Goal: Information Seeking & Learning: Learn about a topic

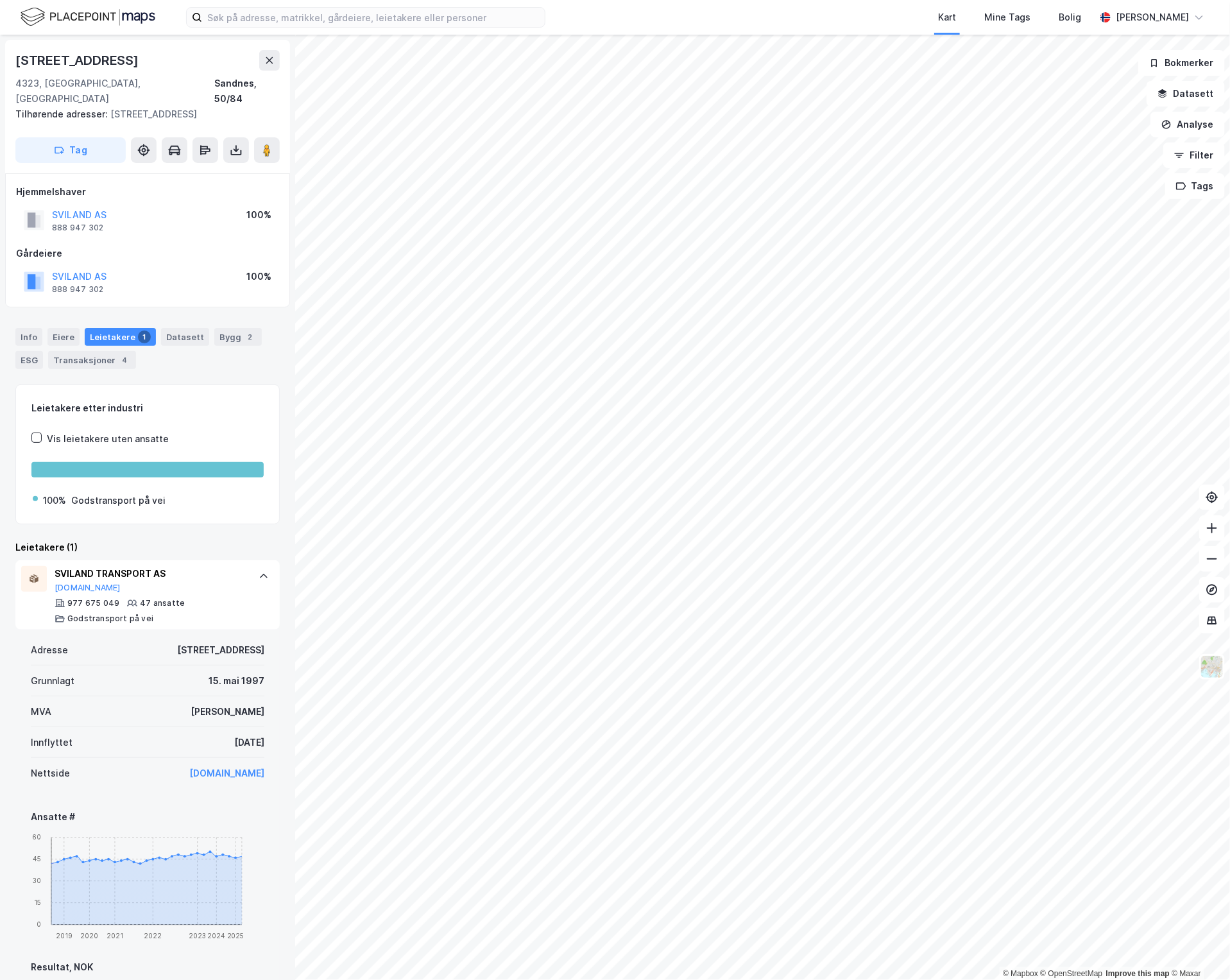
scroll to position [334, 0]
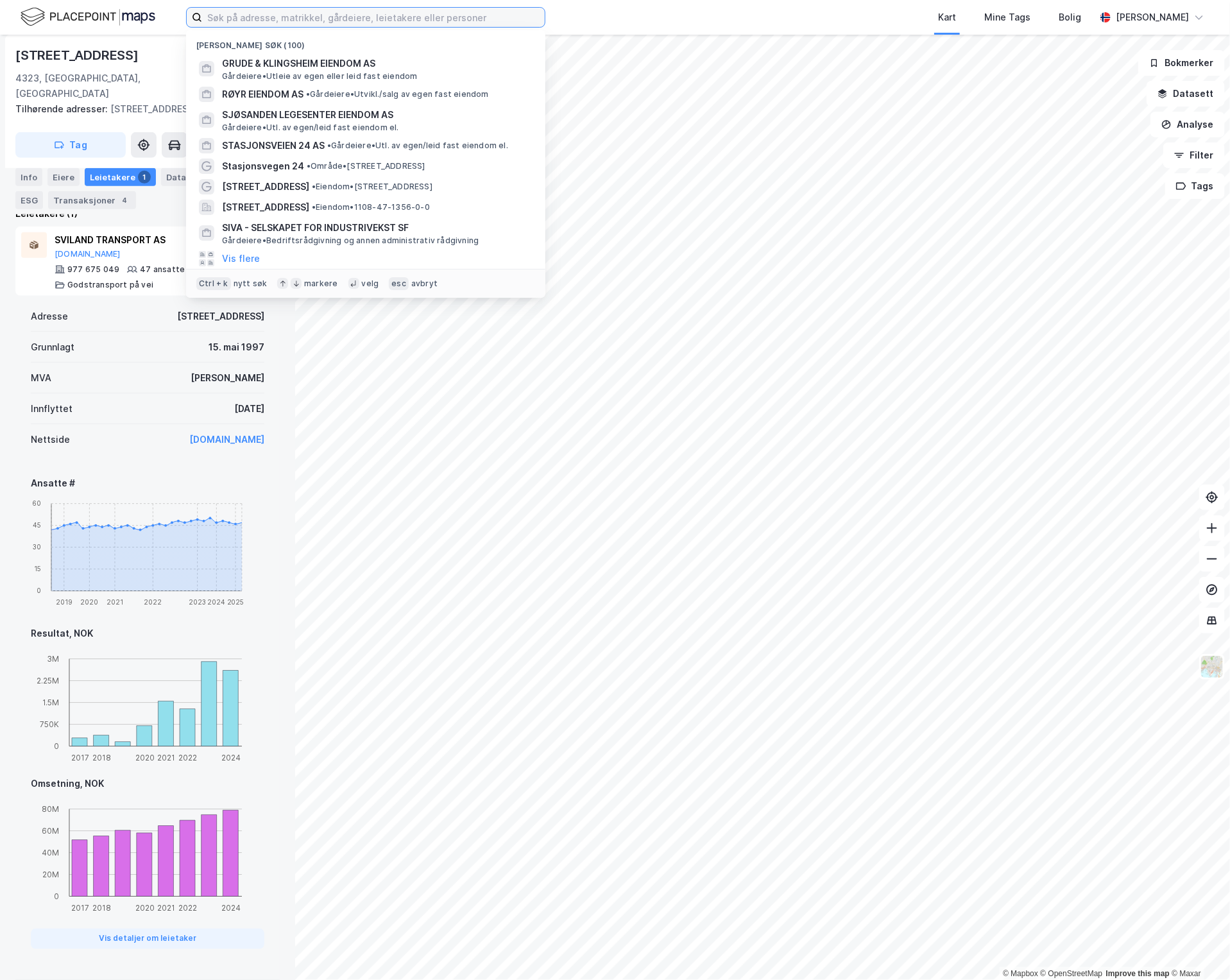
click at [341, 18] on input at bounding box center [373, 17] width 343 height 19
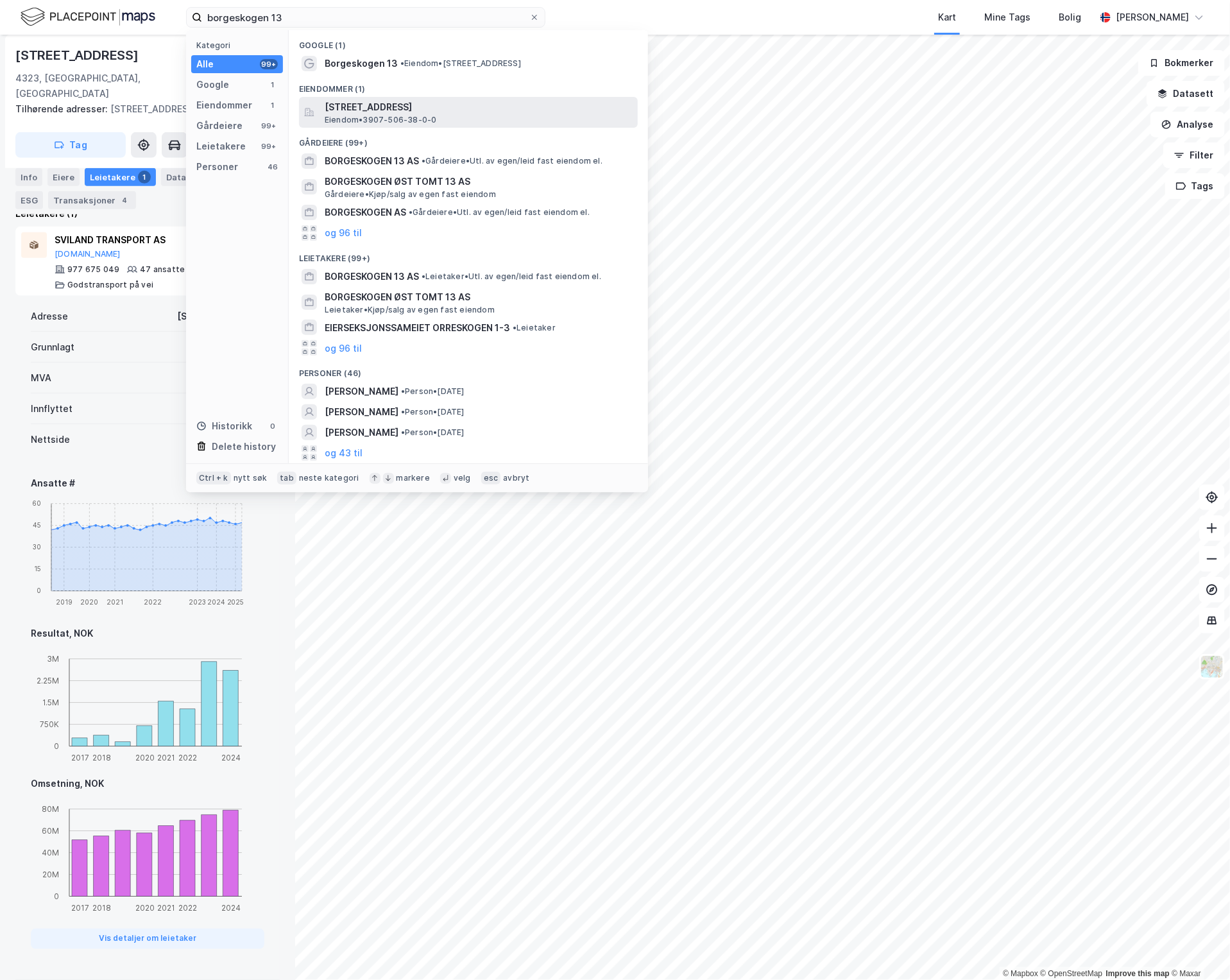
click at [508, 111] on span "[STREET_ADDRESS]" at bounding box center [478, 107] width 308 height 15
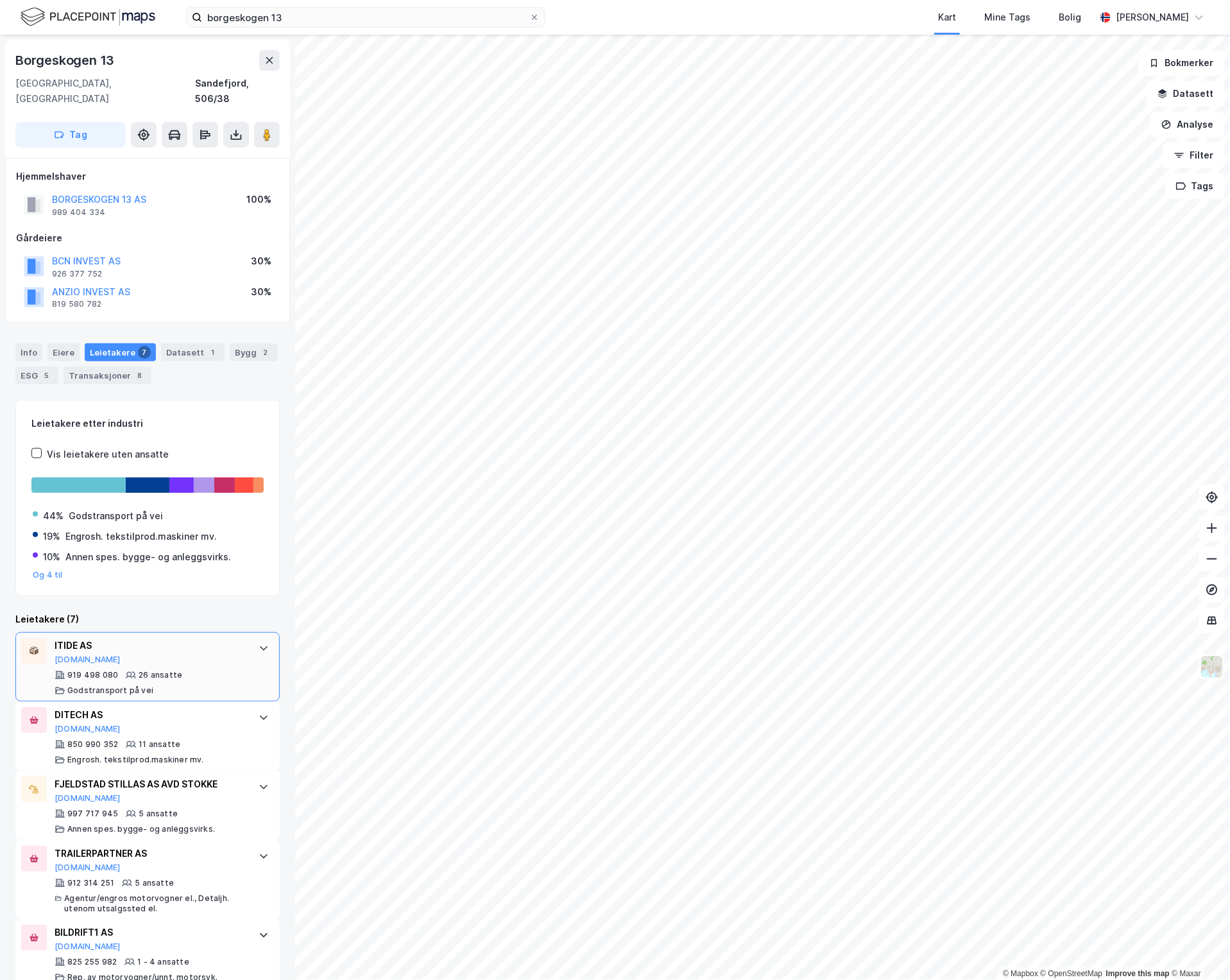
click at [244, 656] on div "ITIDE AS [DOMAIN_NAME] 919 498 080 26 ansatte Godstransport på vei" at bounding box center [147, 666] width 264 height 70
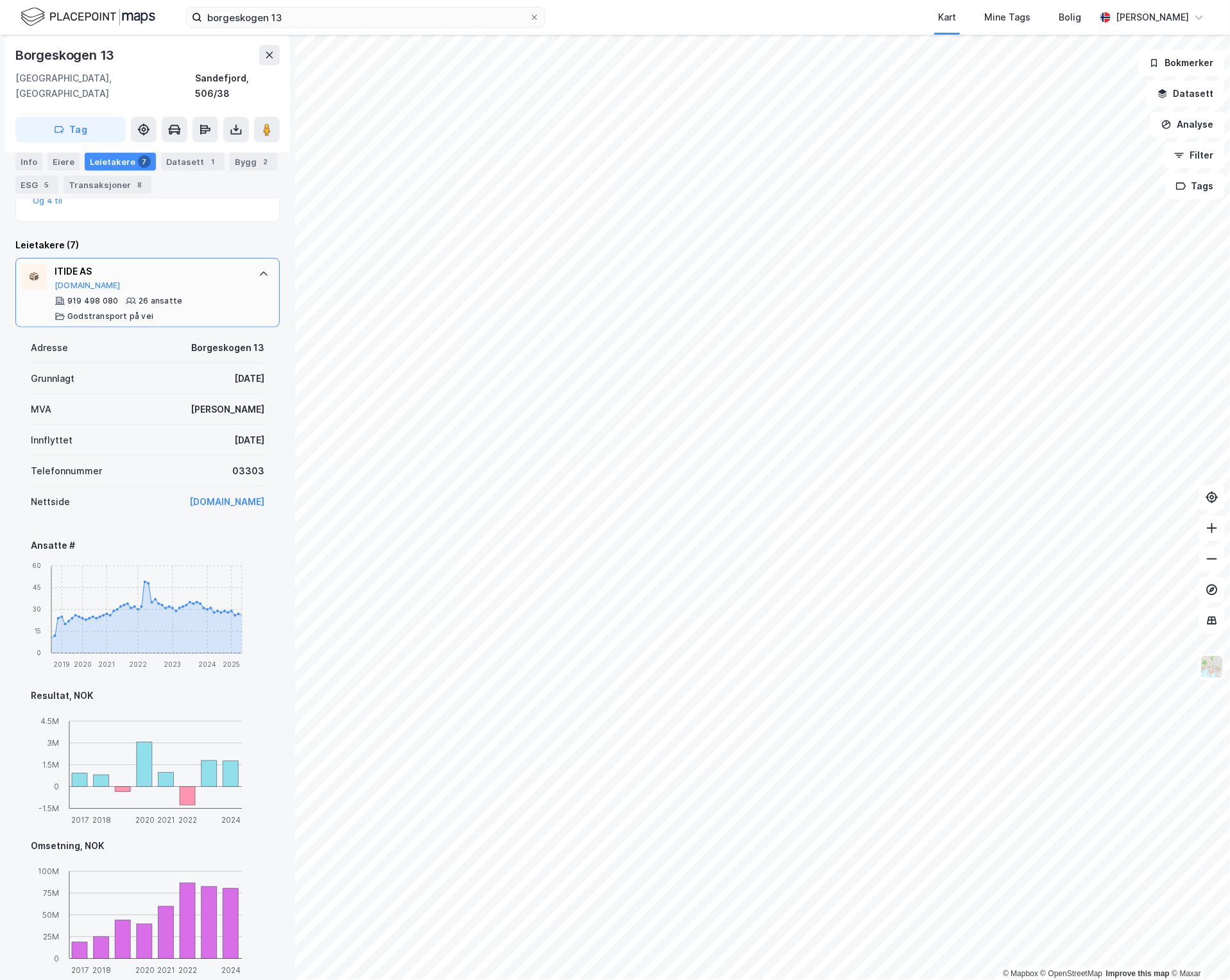
scroll to position [187, 0]
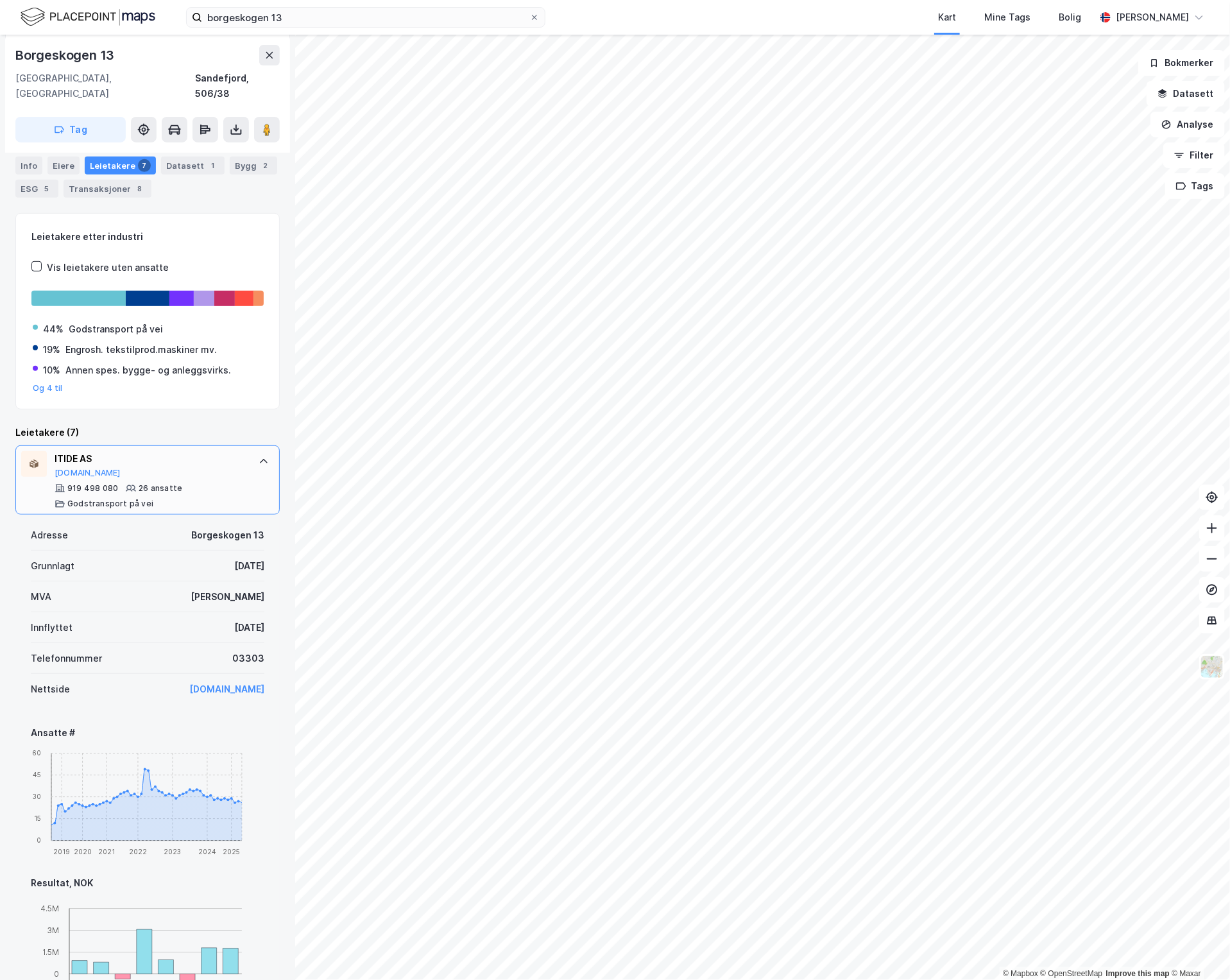
click at [251, 457] on div "ITIDE AS [DOMAIN_NAME] 919 498 080 26 ansatte Godstransport på vei" at bounding box center [147, 480] width 264 height 70
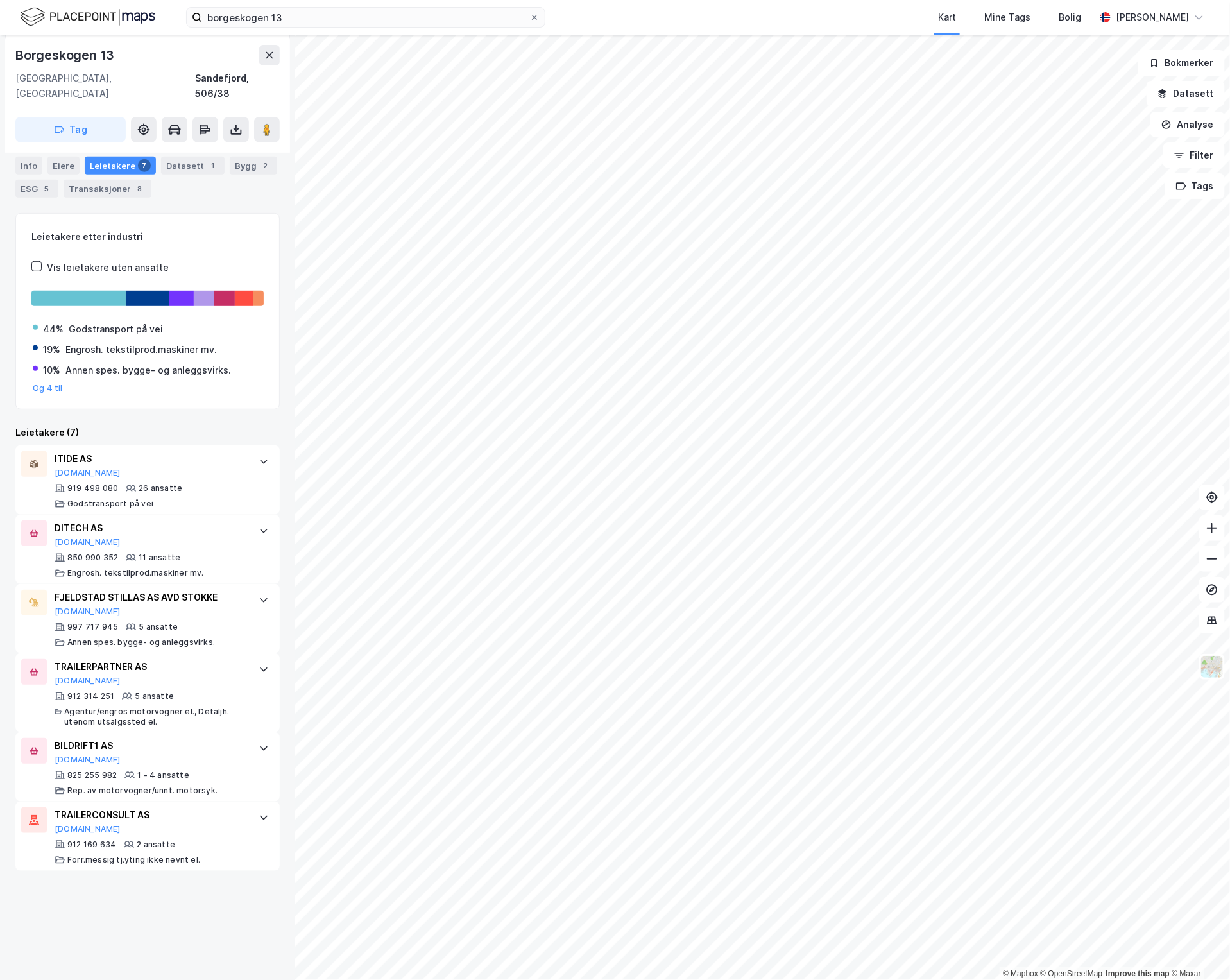
scroll to position [148, 0]
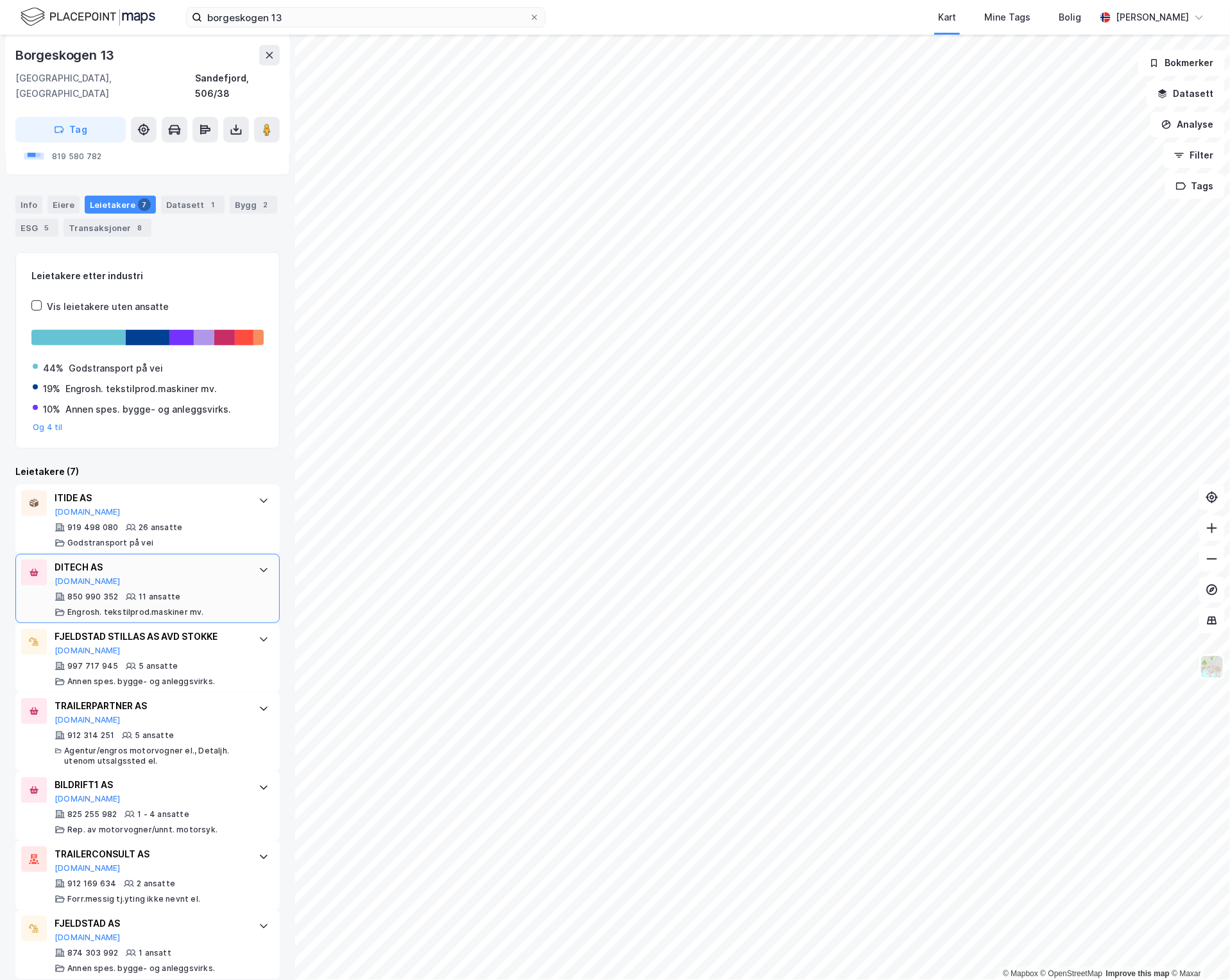
click at [253, 562] on div at bounding box center [264, 569] width 21 height 21
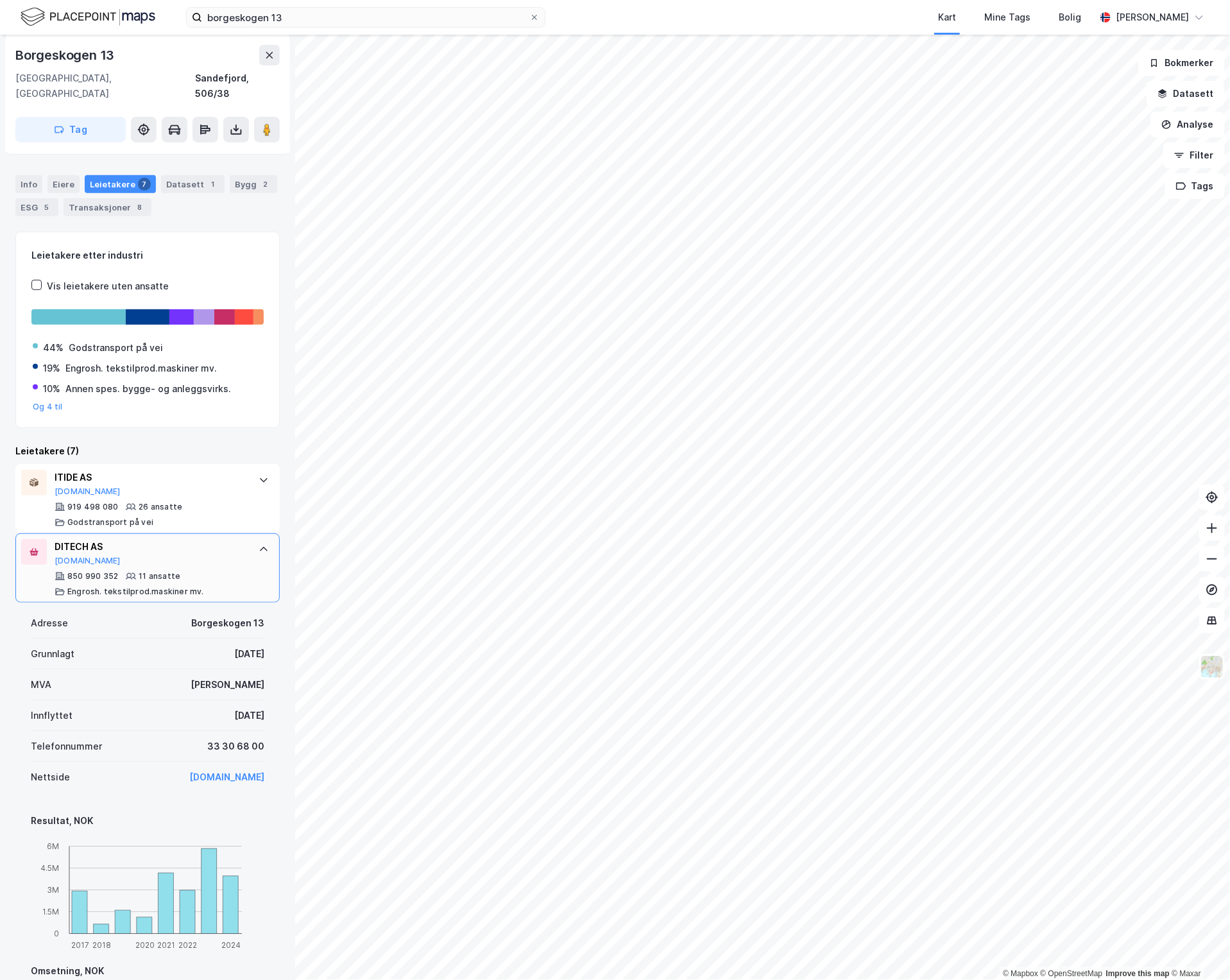
scroll to position [187, 0]
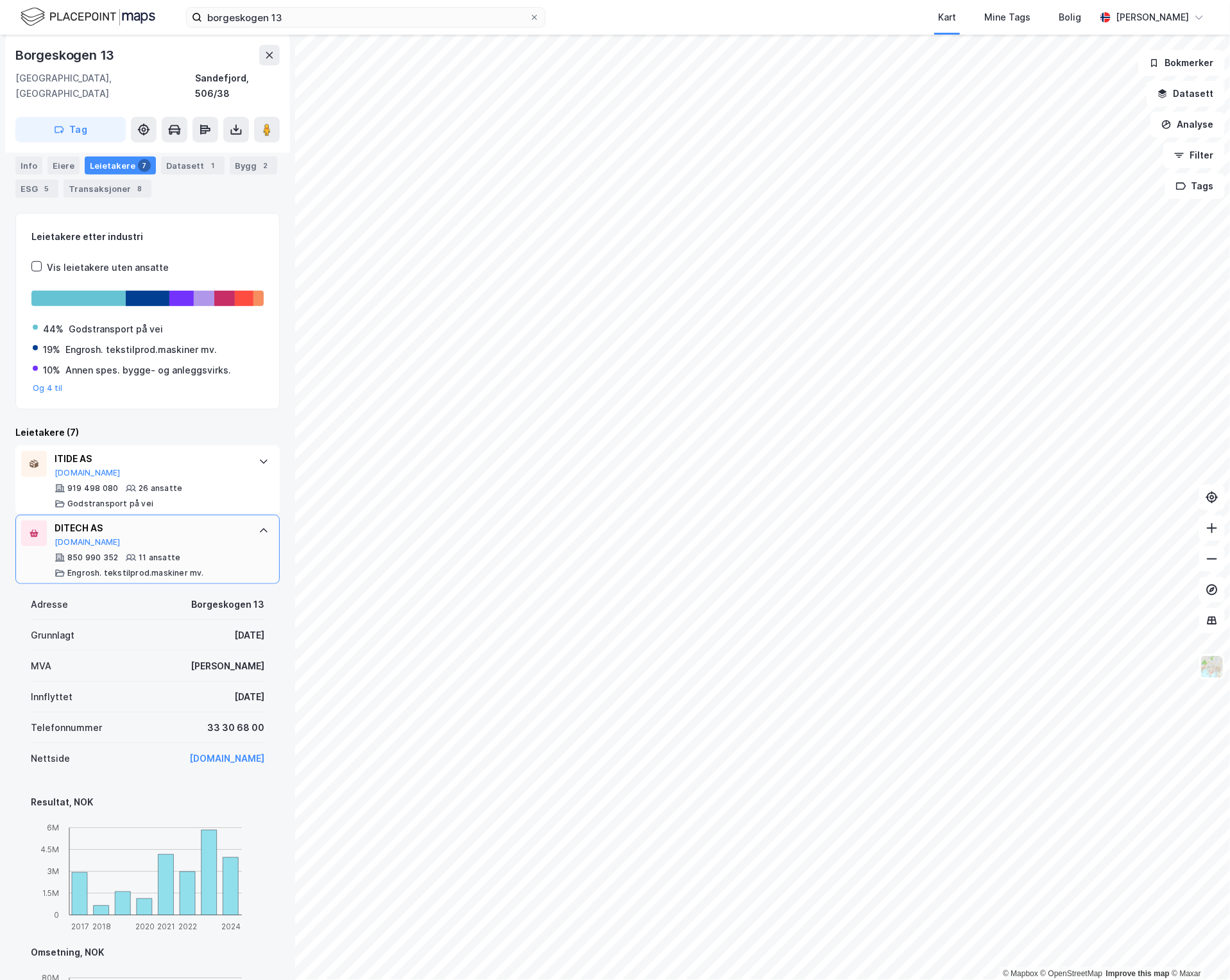
click at [256, 536] on div "DITECH AS [DOMAIN_NAME] 850 990 352 11 ansatte [PERSON_NAME]. tekstilprod.maski…" at bounding box center [147, 549] width 264 height 70
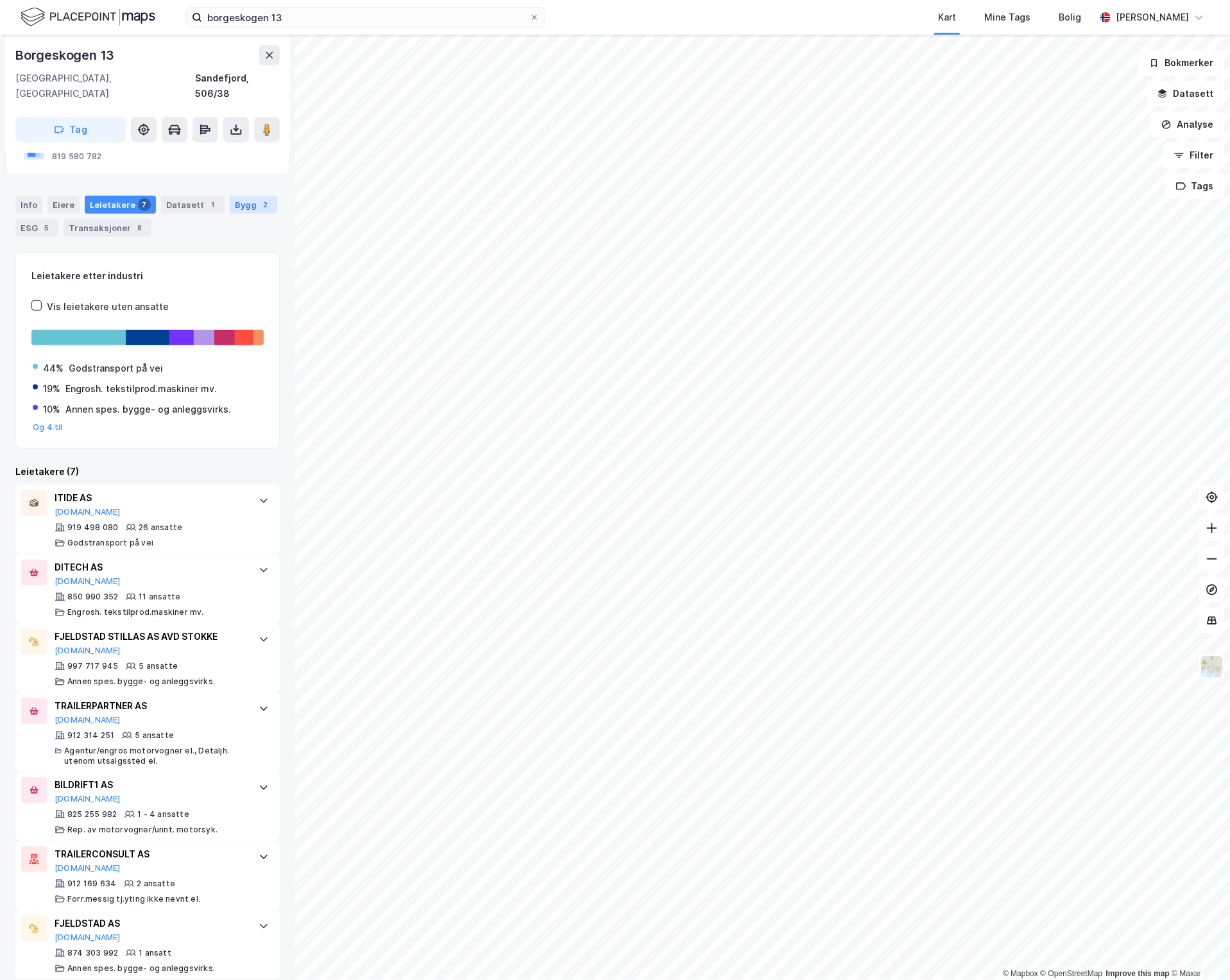
click at [241, 196] on div "Bygg 2" at bounding box center [253, 205] width 47 height 18
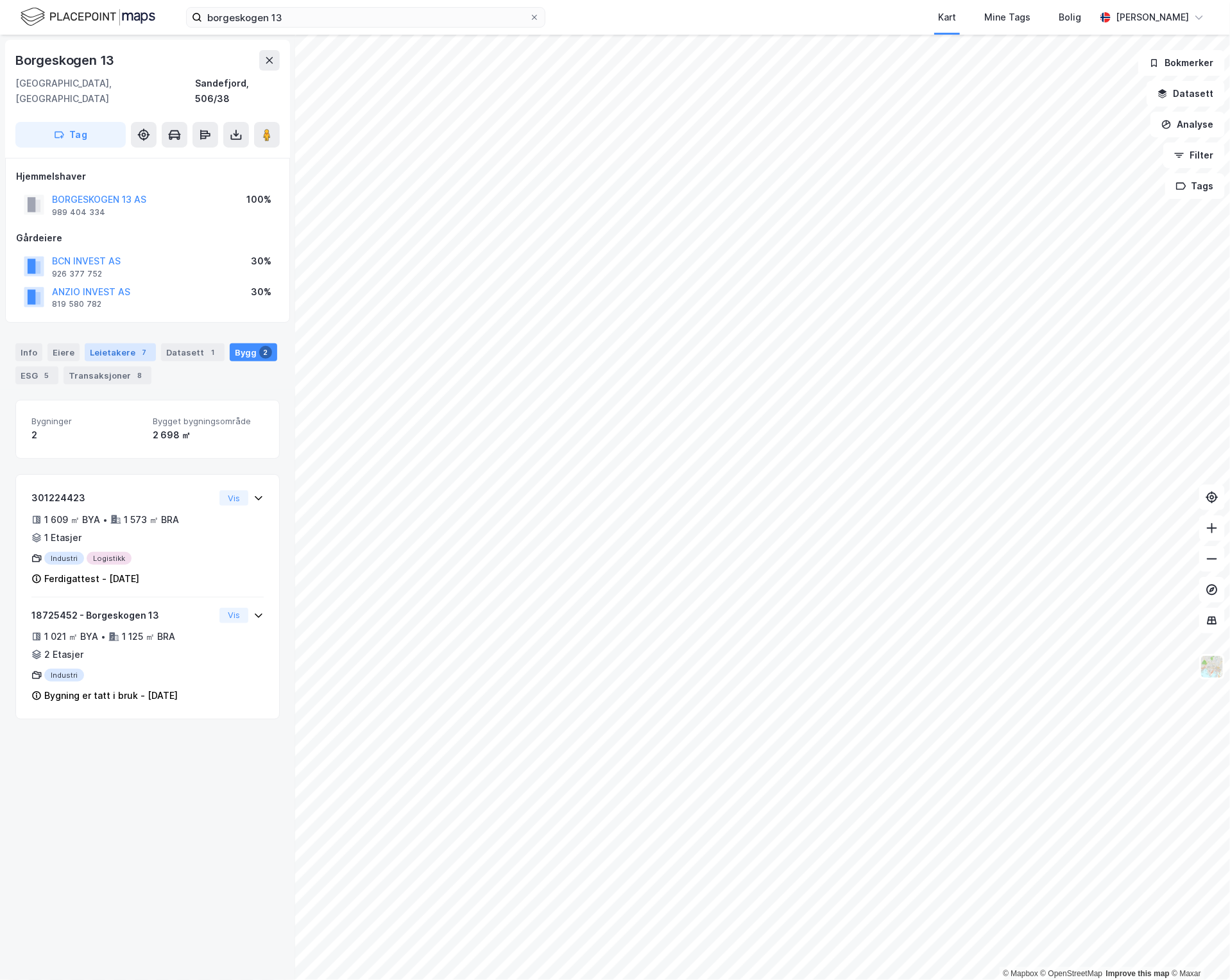
click at [106, 343] on div "Leietakere 7" at bounding box center [120, 352] width 71 height 18
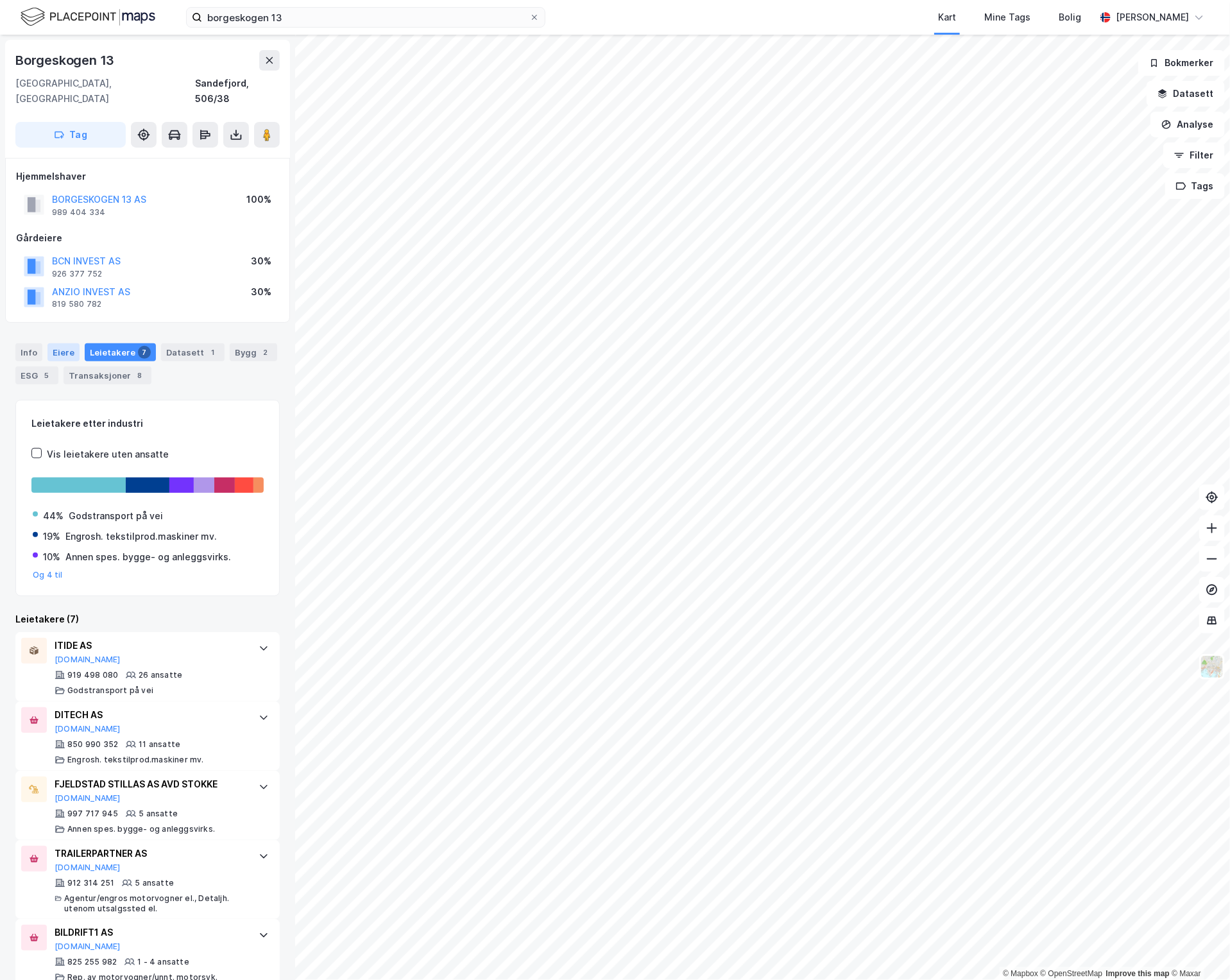
click at [60, 343] on div "Eiere" at bounding box center [63, 352] width 32 height 18
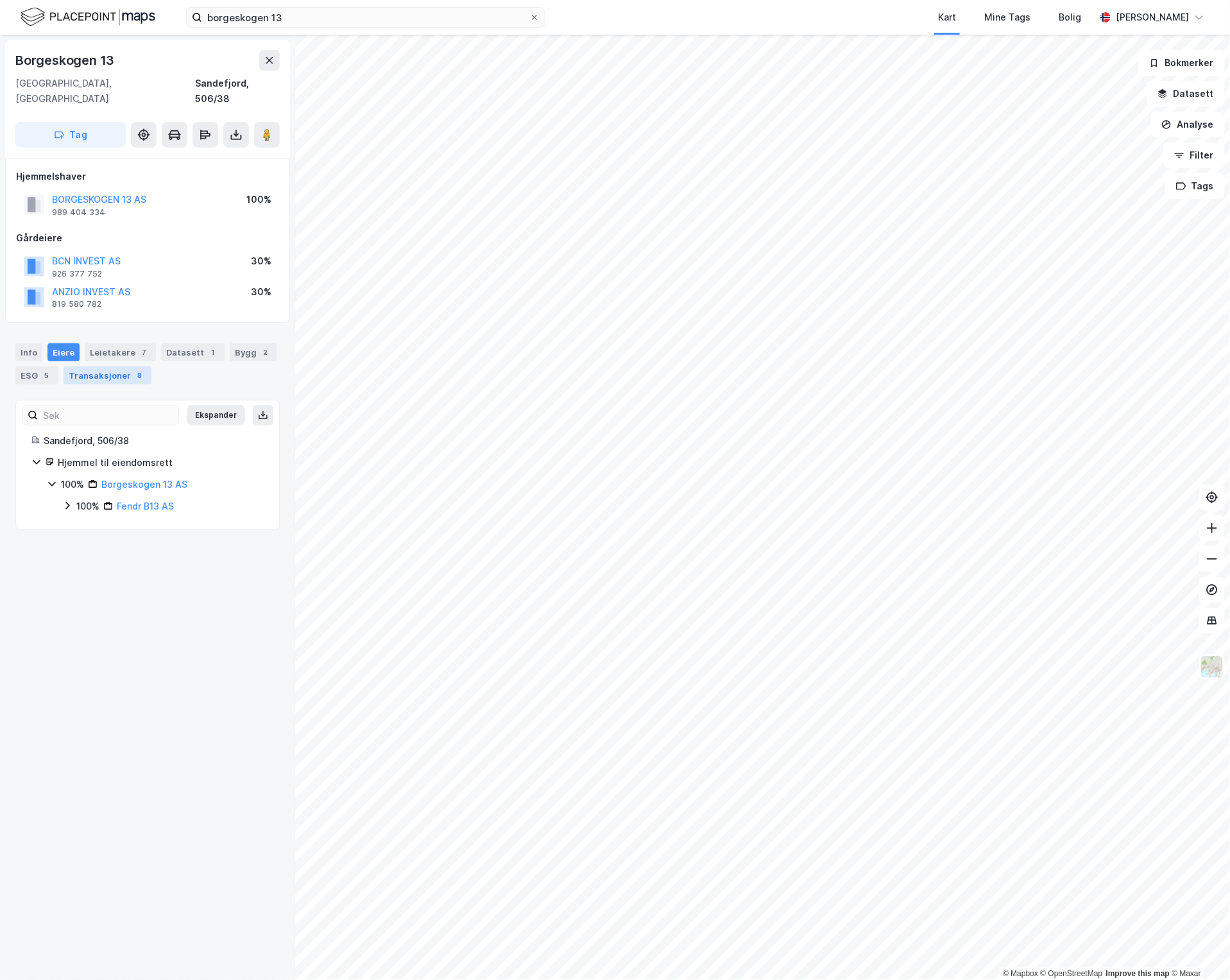
click at [107, 366] on div "Transaksjoner 8" at bounding box center [107, 375] width 88 height 18
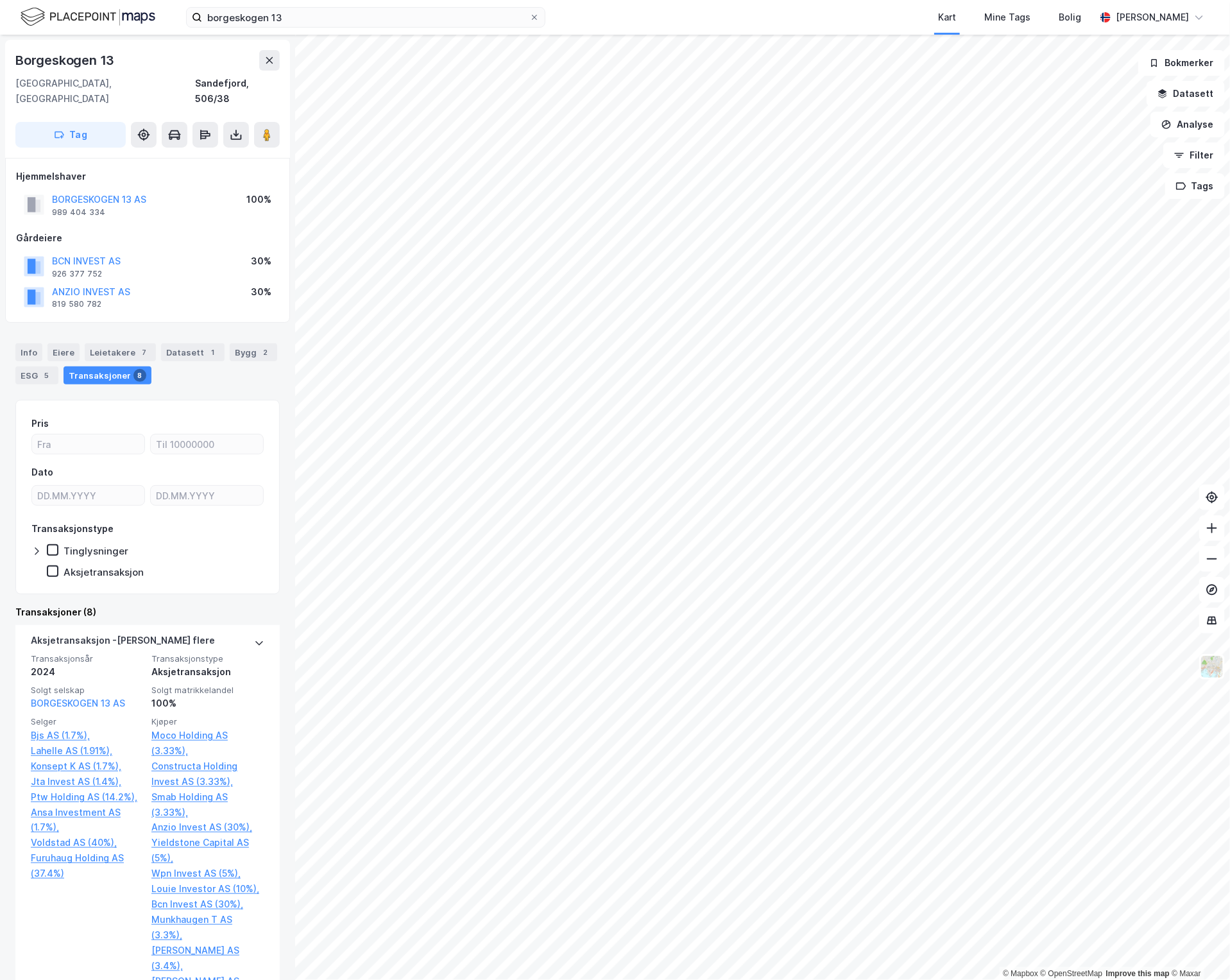
scroll to position [187, 0]
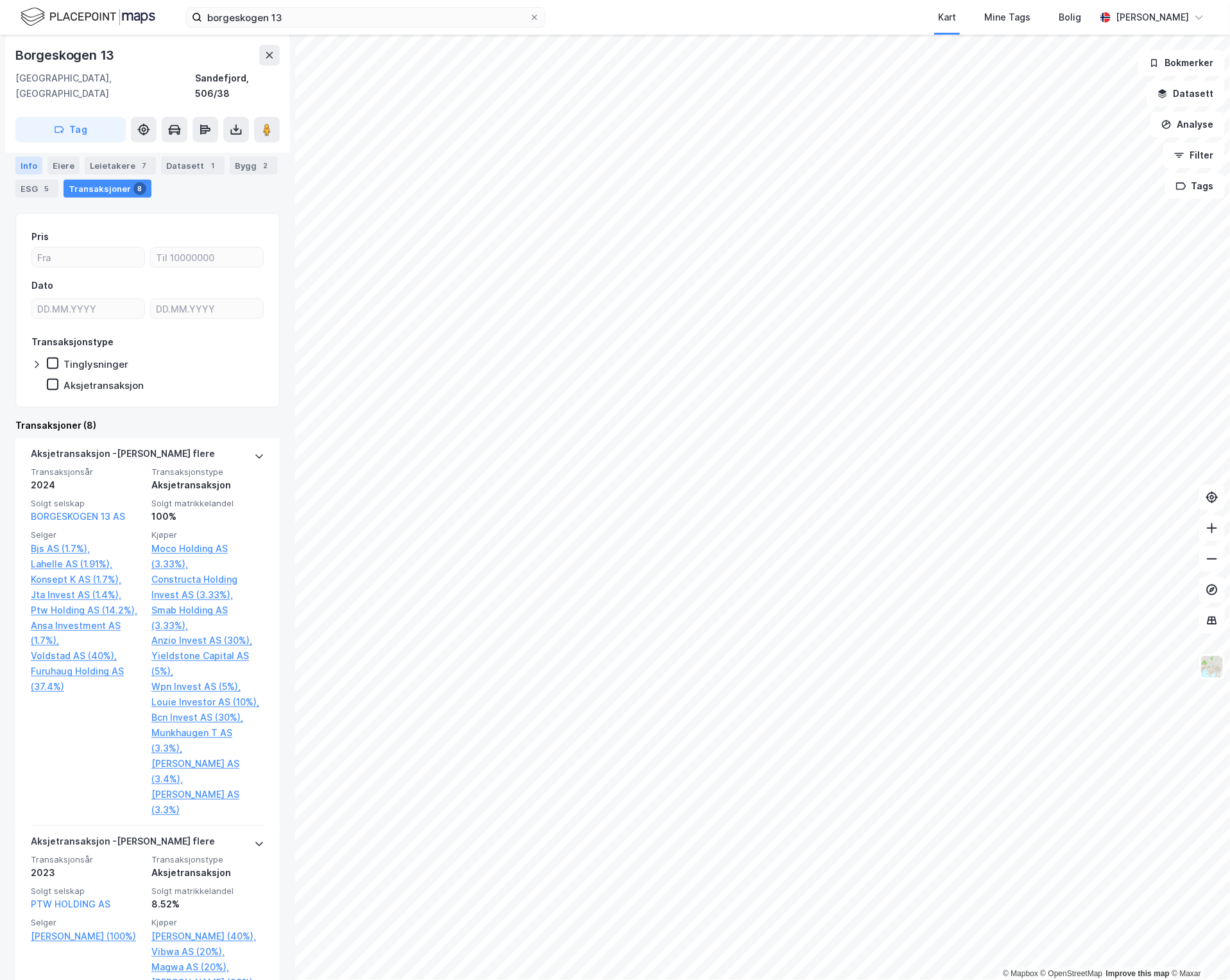
click at [24, 159] on div "Info" at bounding box center [29, 165] width 27 height 18
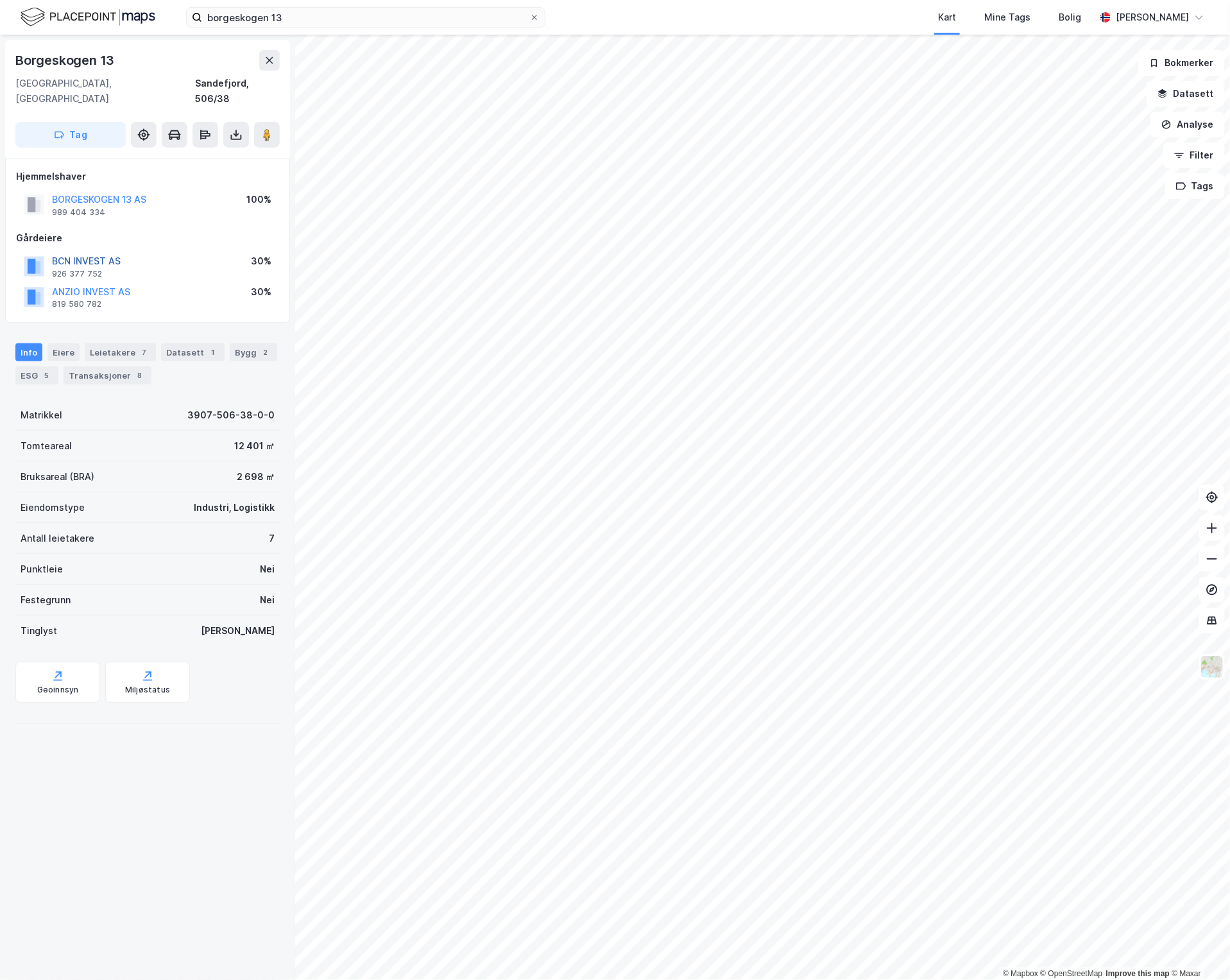
click at [0, 0] on button "BCN INVEST AS" at bounding box center [0, 0] width 0 height 0
click at [0, 0] on button "ANZIO INVEST AS" at bounding box center [0, 0] width 0 height 0
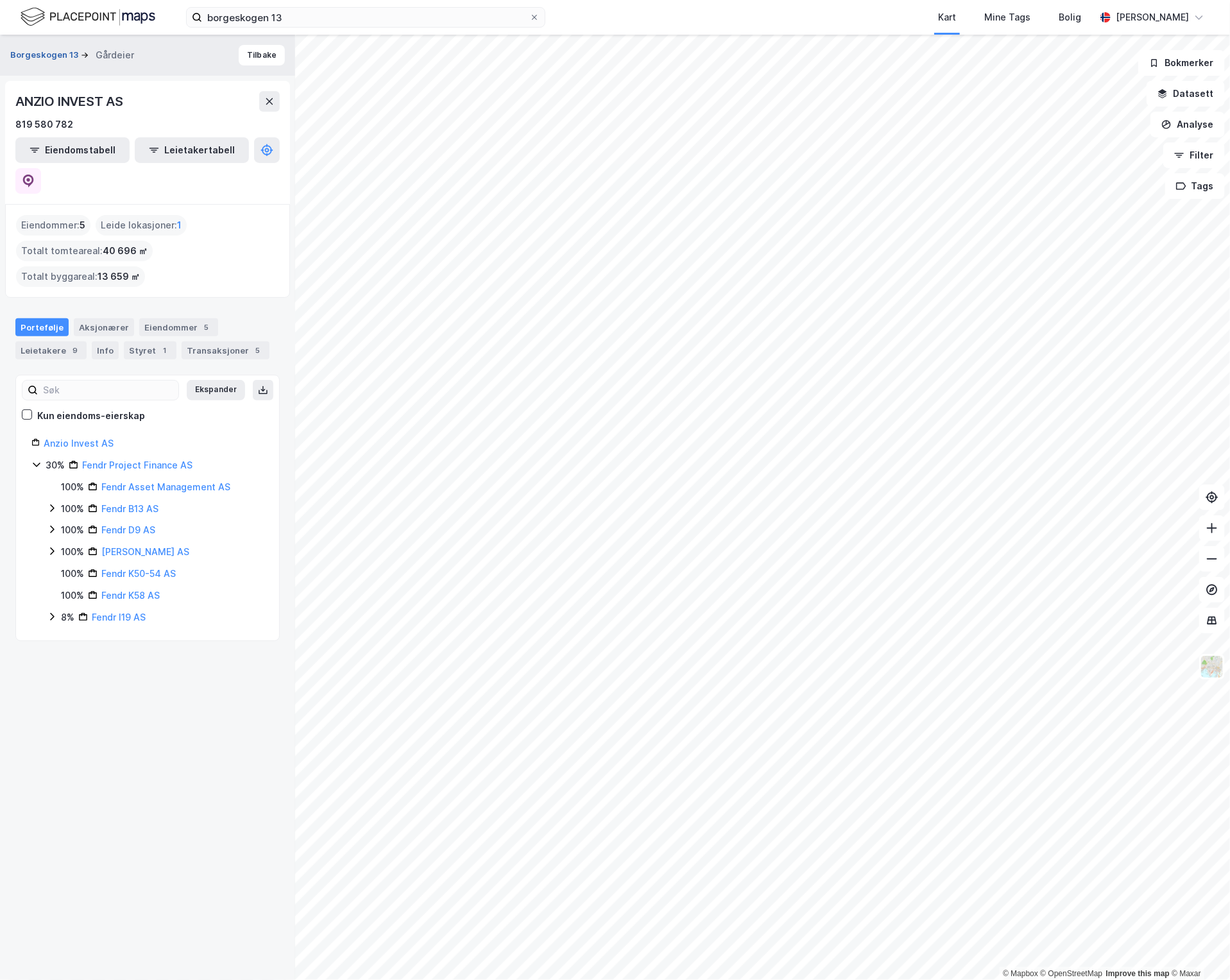
click at [50, 57] on button "Borgeskogen 13" at bounding box center [45, 55] width 70 height 13
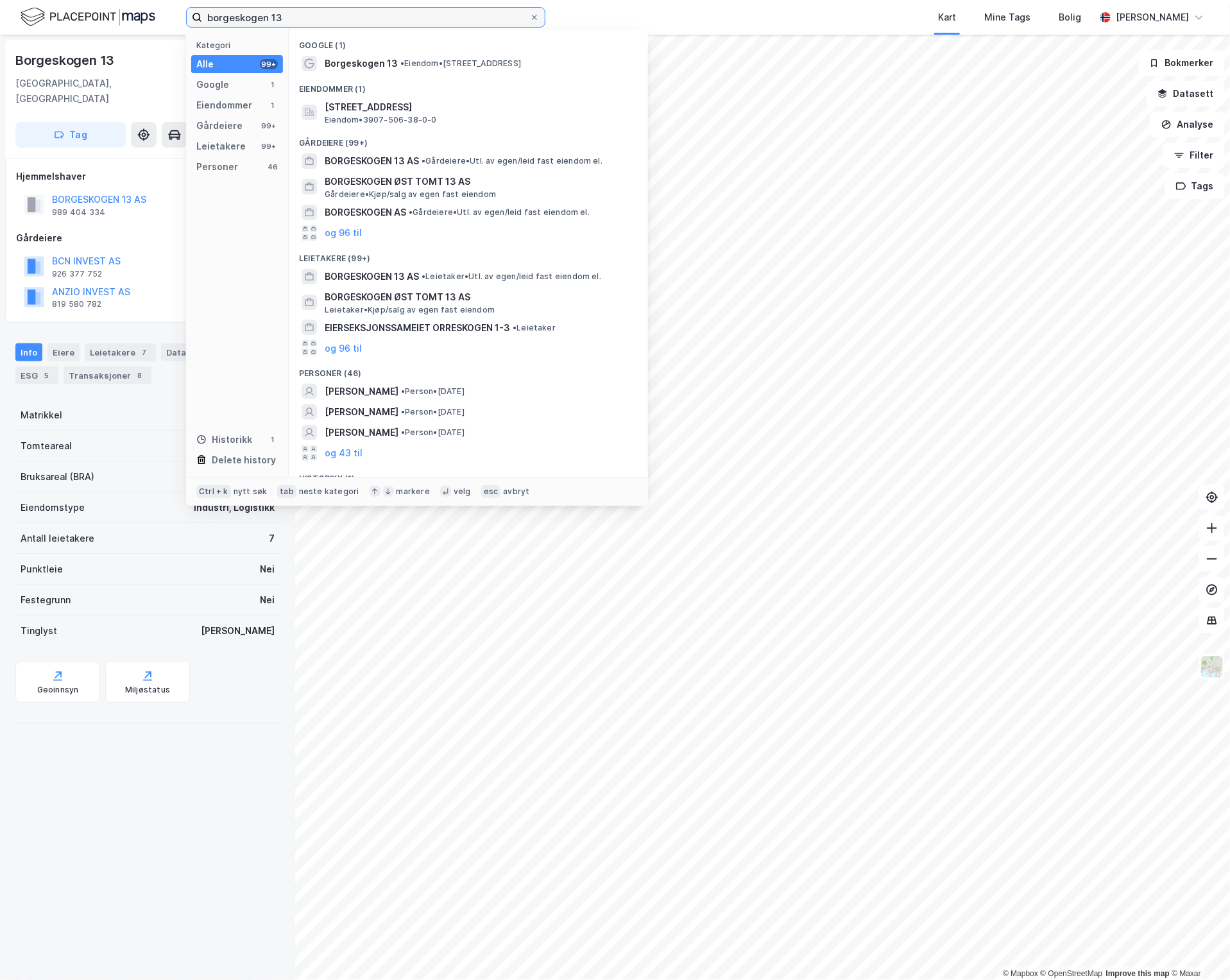
drag, startPoint x: 365, startPoint y: 14, endPoint x: -53, endPoint y: 27, distance: 418.2
click at [0, 27] on html "borgeskogen 13 Kategori Alle 99+ Google 1 Eiendommer 1 Gårdeiere 99+ Leietakere…" at bounding box center [615, 490] width 1230 height 980
paste input "Nordre Kullerød 19,"
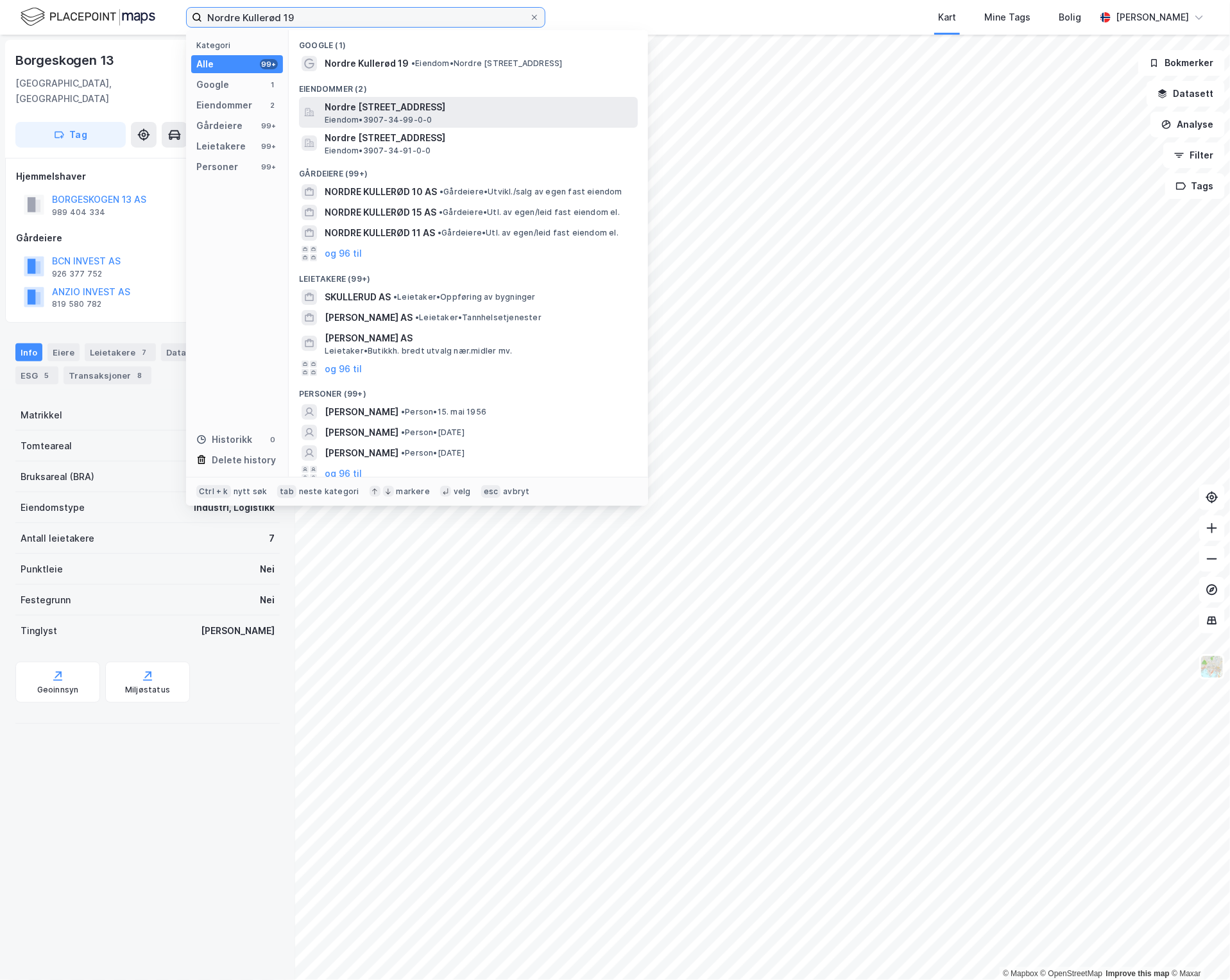
type input "Nordre Kullerød 19"
click at [572, 101] on span "Nordre [STREET_ADDRESS]" at bounding box center [478, 107] width 308 height 15
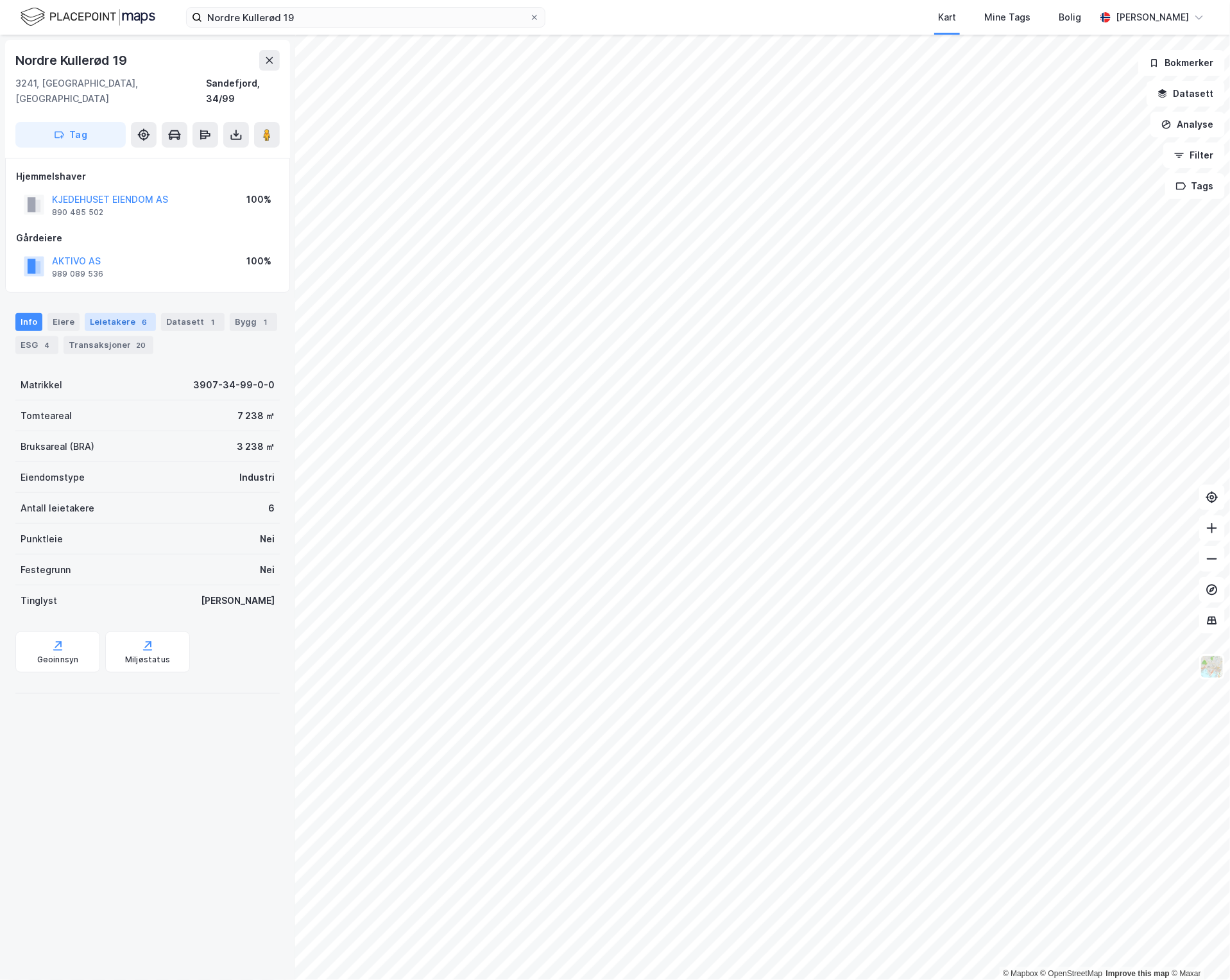
click at [138, 316] on div "6" at bounding box center [144, 322] width 13 height 13
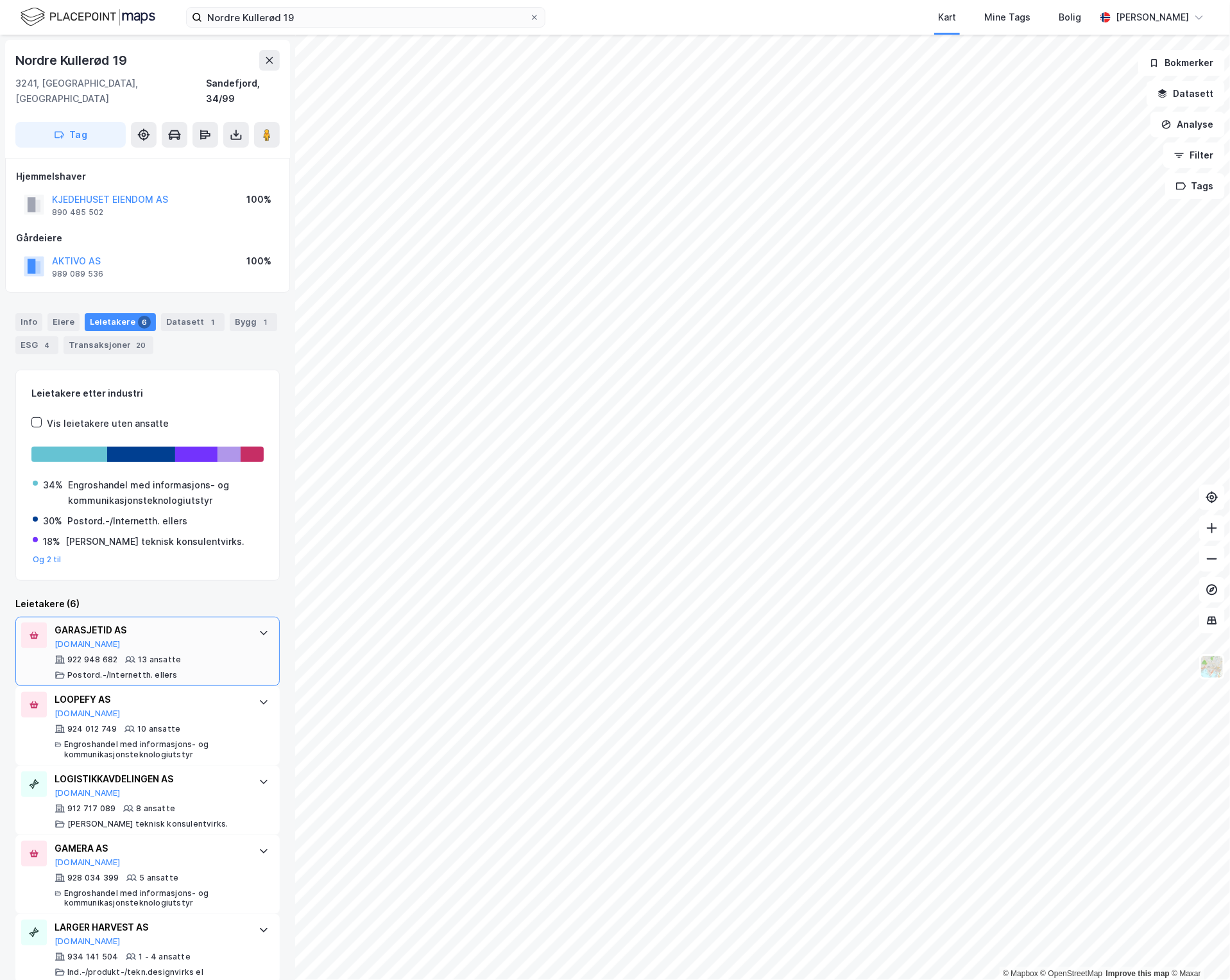
scroll to position [57, 0]
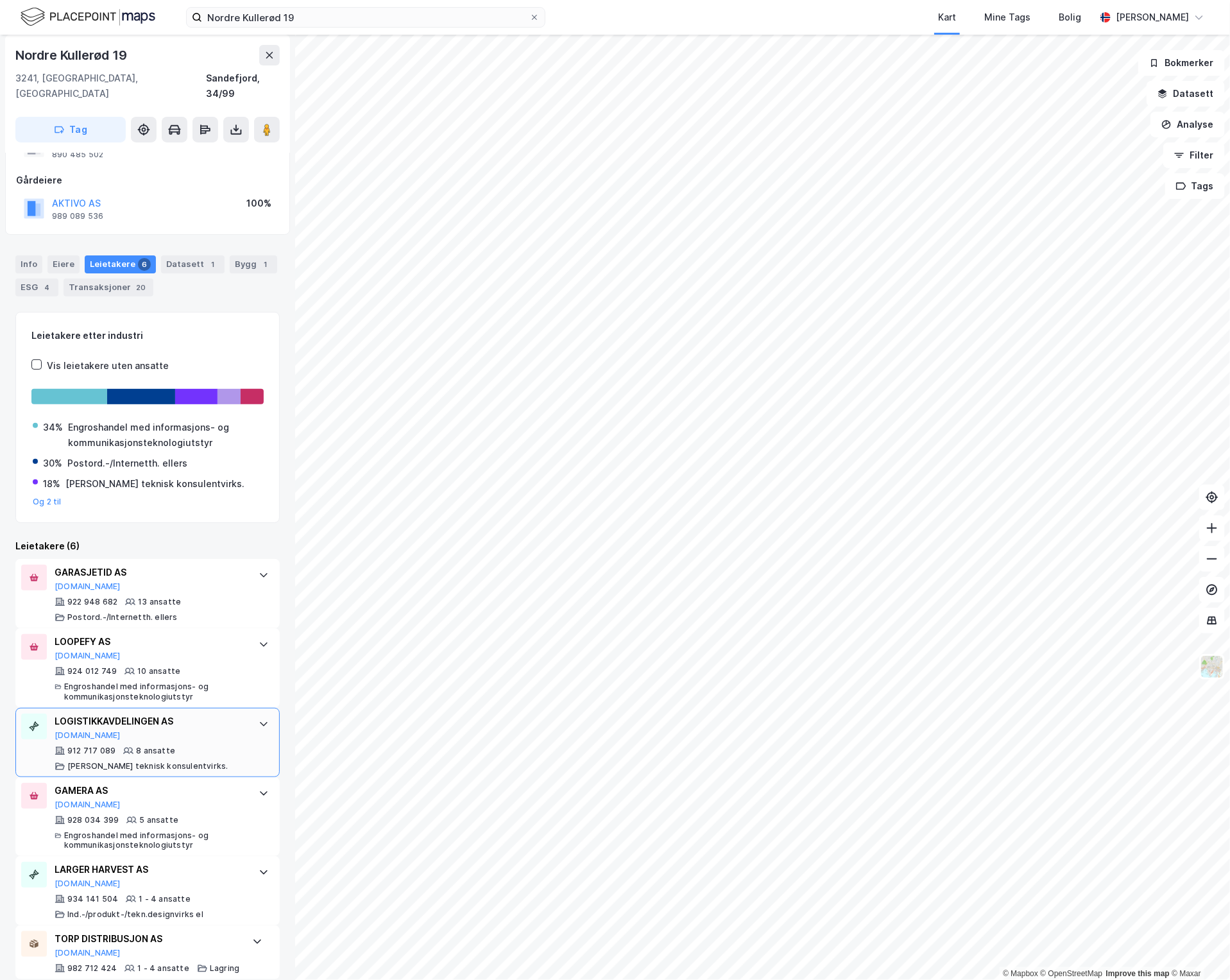
click at [228, 714] on div "LOGISTIKKAVDELINGEN AS" at bounding box center [150, 721] width 191 height 15
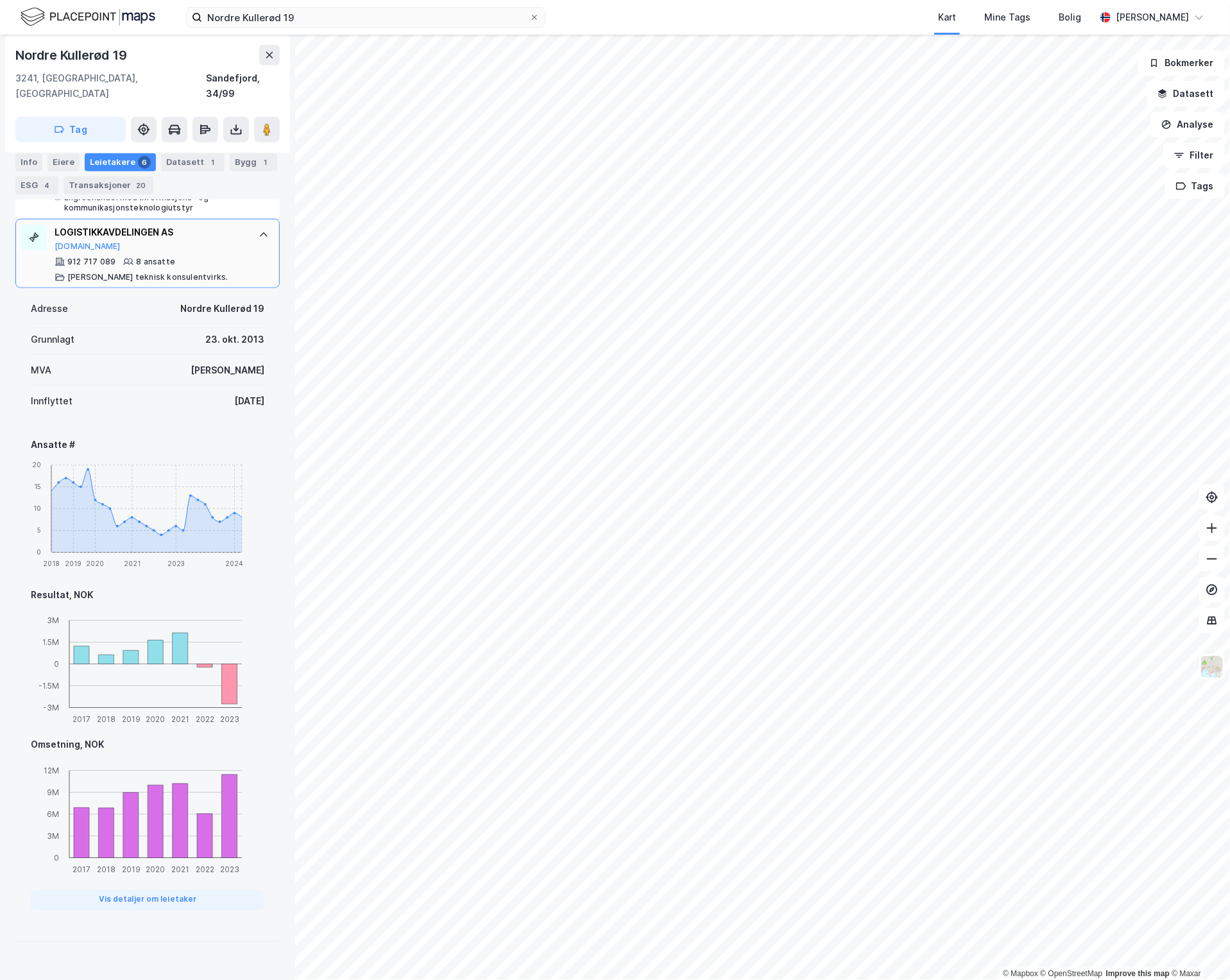
scroll to position [619, 0]
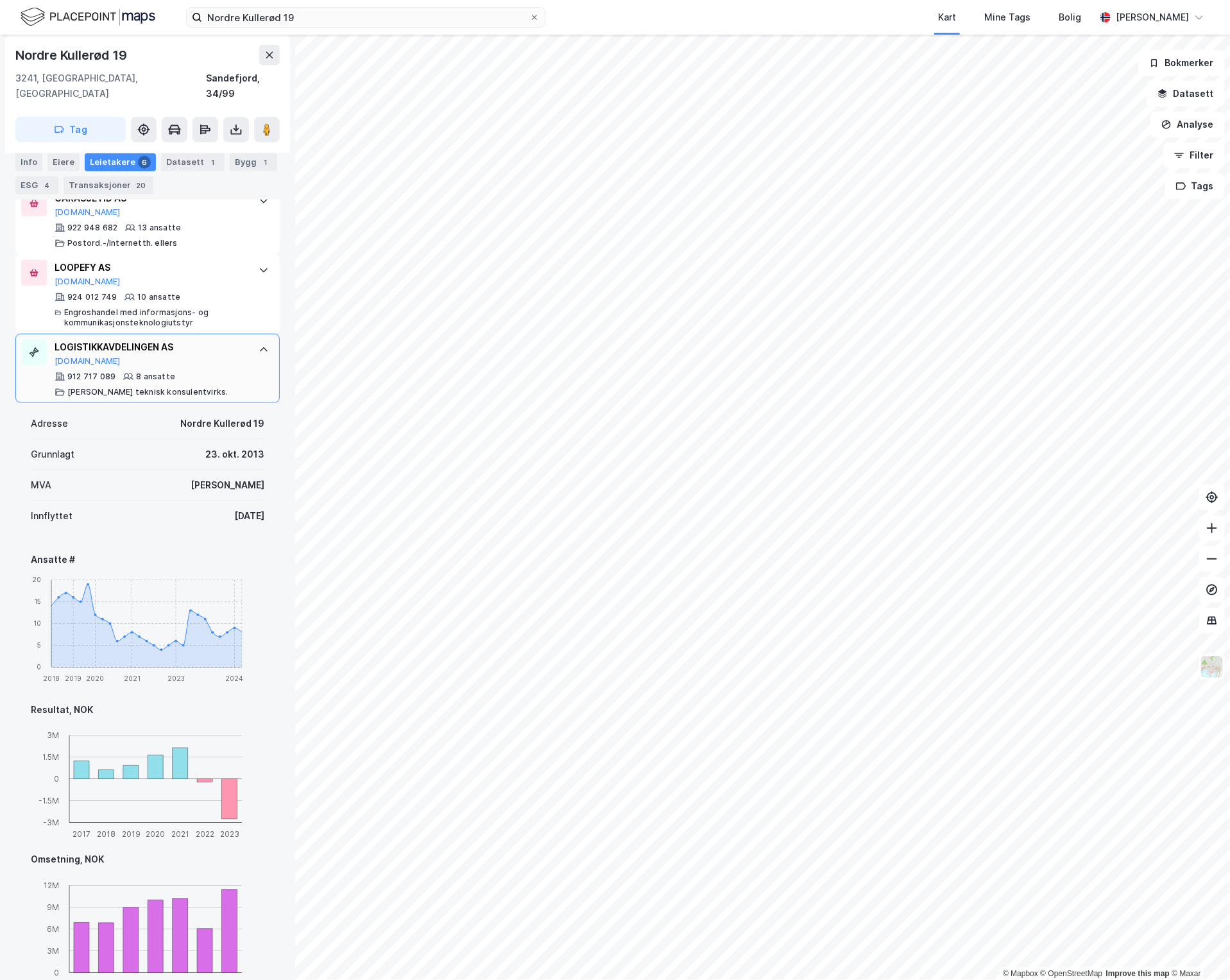
click at [243, 371] on div "LOGISTIKKAVDELINGEN AS [DOMAIN_NAME] 912 717 089 8 ansatte [PERSON_NAME] teknis…" at bounding box center [147, 368] width 264 height 70
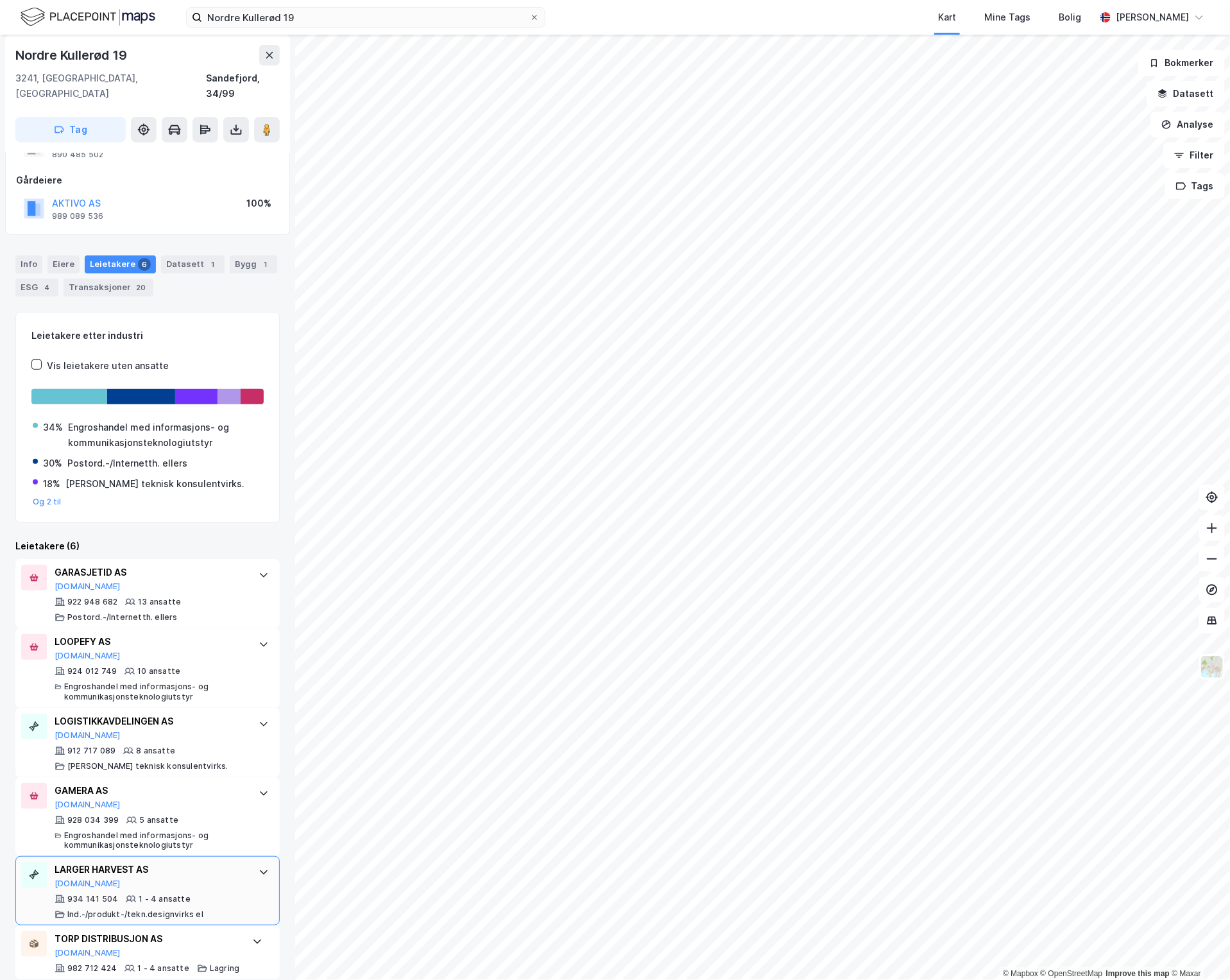
click at [233, 864] on div "LARGER HARVEST AS [DOMAIN_NAME]" at bounding box center [150, 875] width 191 height 27
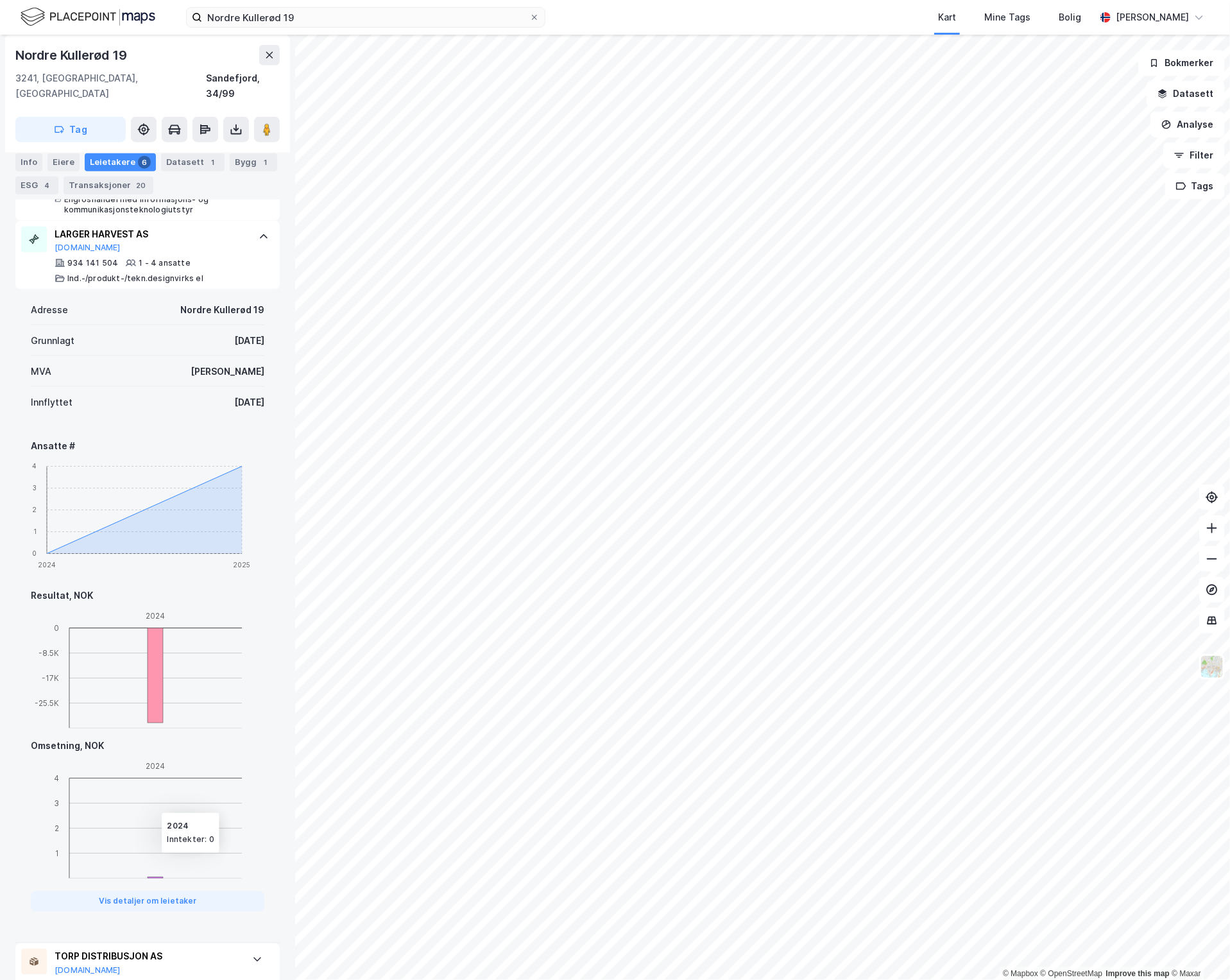
scroll to position [711, 0]
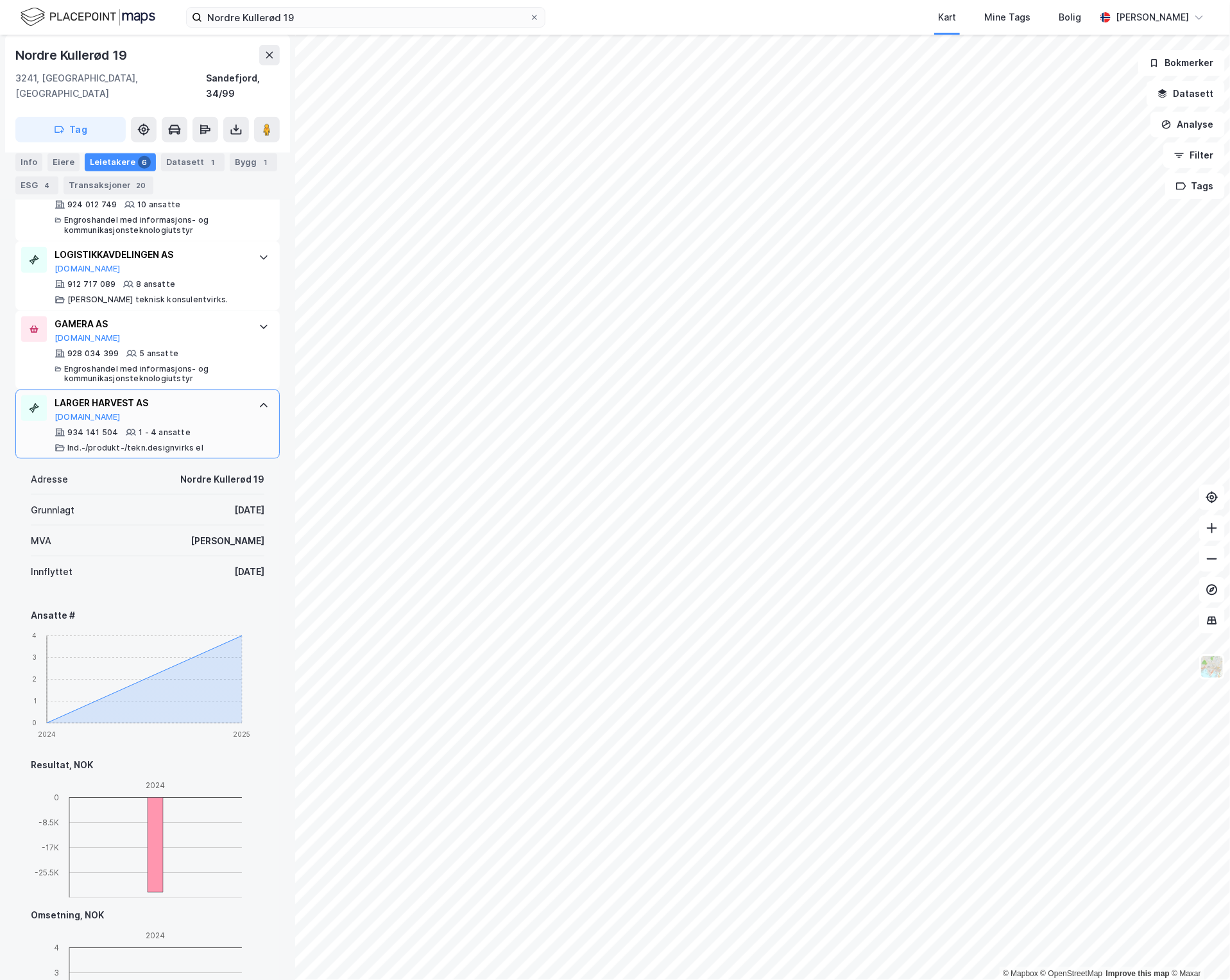
click at [236, 403] on div "LARGER HARVEST AS [DOMAIN_NAME] 934 141 504 1 - 4 ansatte Ind.-/produkt-/tekn.d…" at bounding box center [147, 424] width 264 height 70
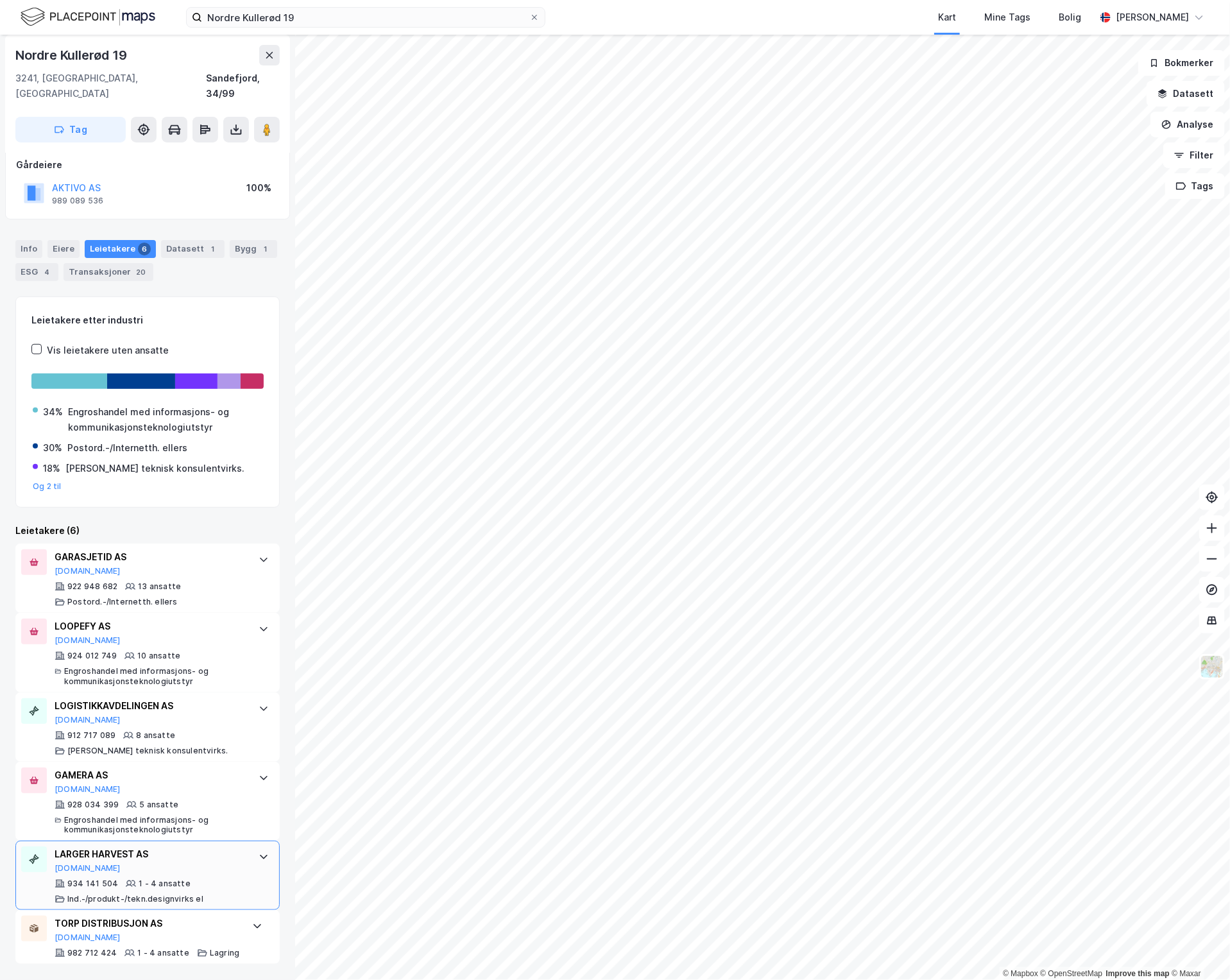
scroll to position [57, 0]
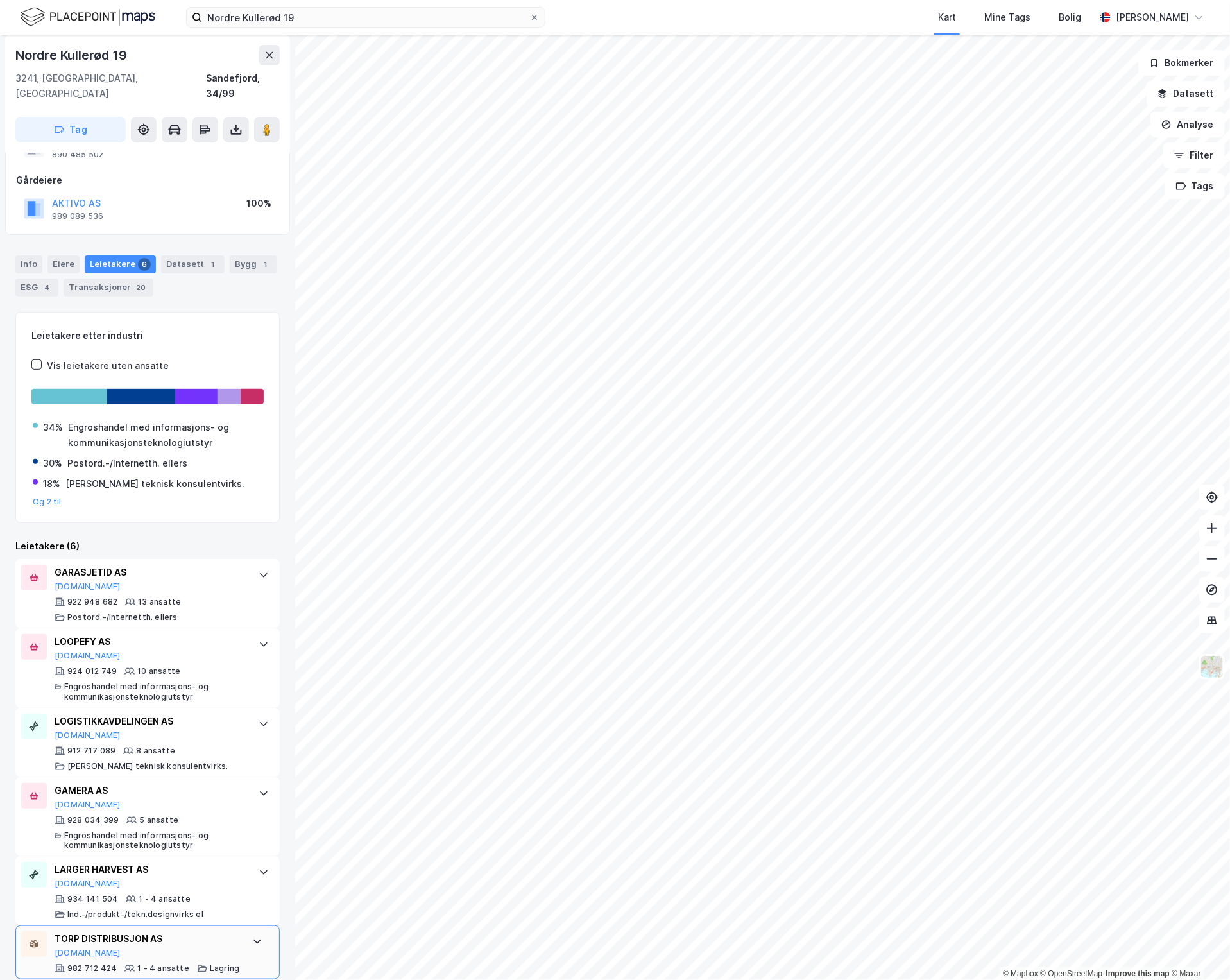
click at [215, 931] on div "TORP DISTRIBUSJON AS" at bounding box center [146, 938] width 185 height 15
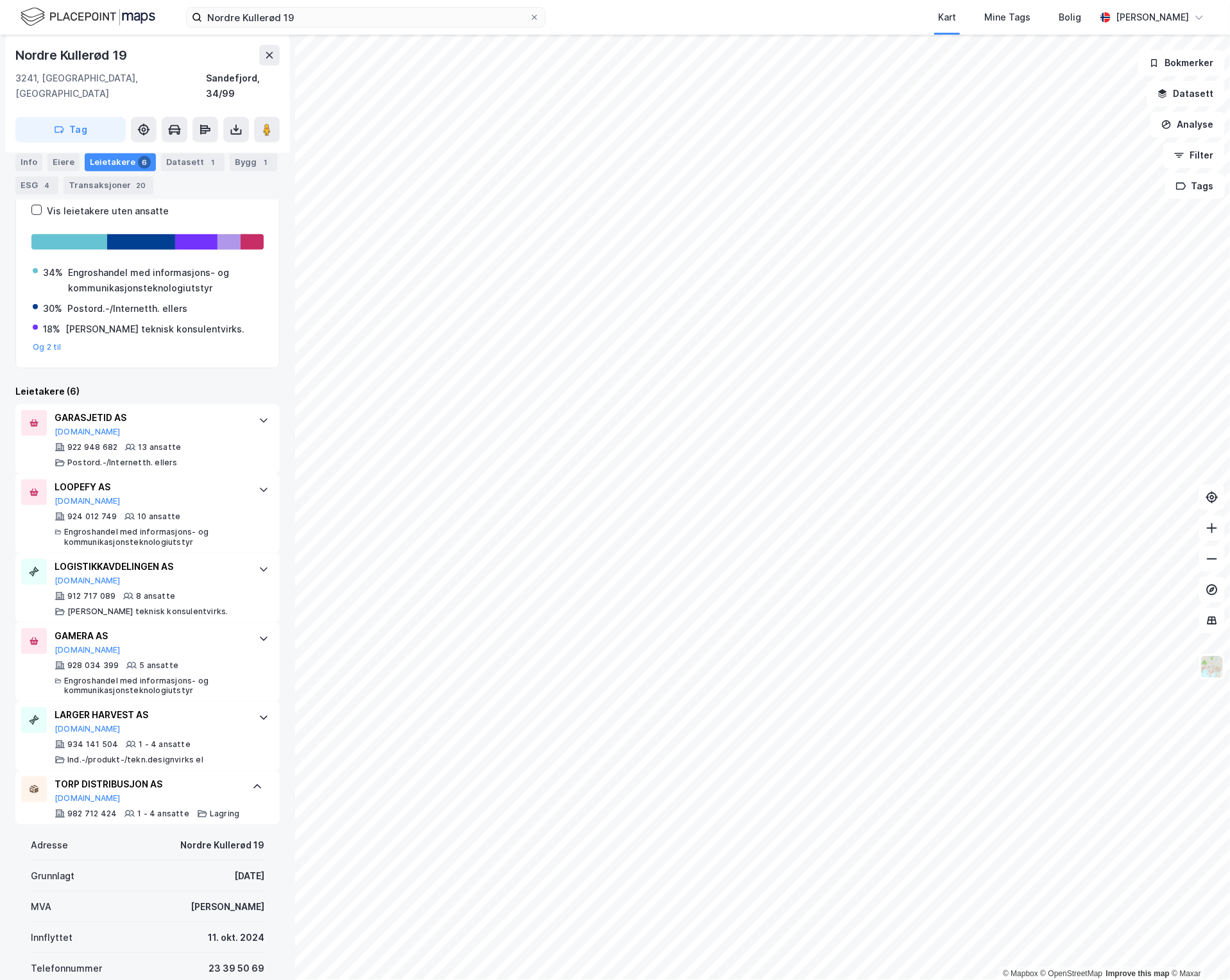
scroll to position [181, 0]
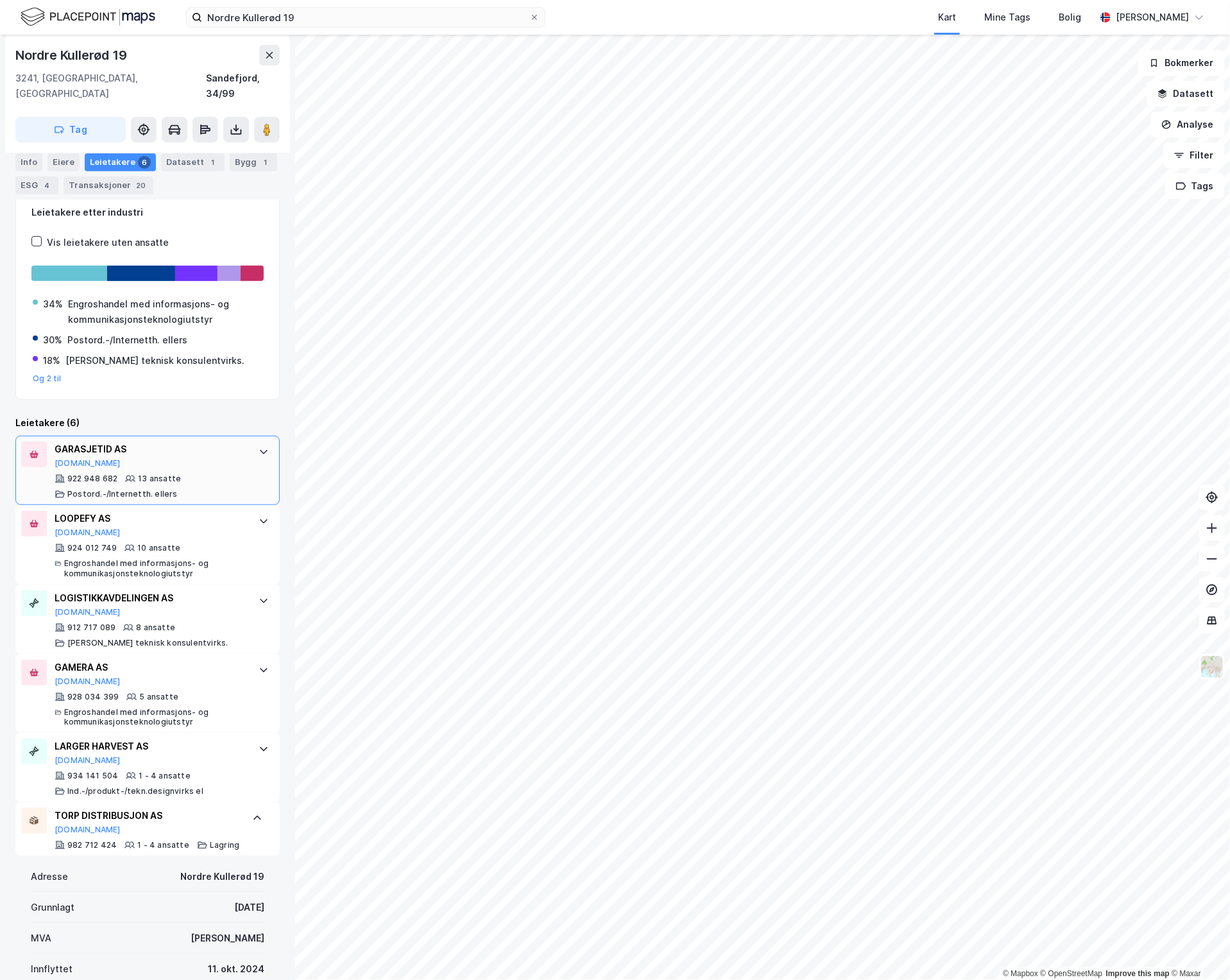
click at [229, 474] on div "922 948 682 13 ansatte Postord.-/Internetth. ellers" at bounding box center [150, 487] width 191 height 26
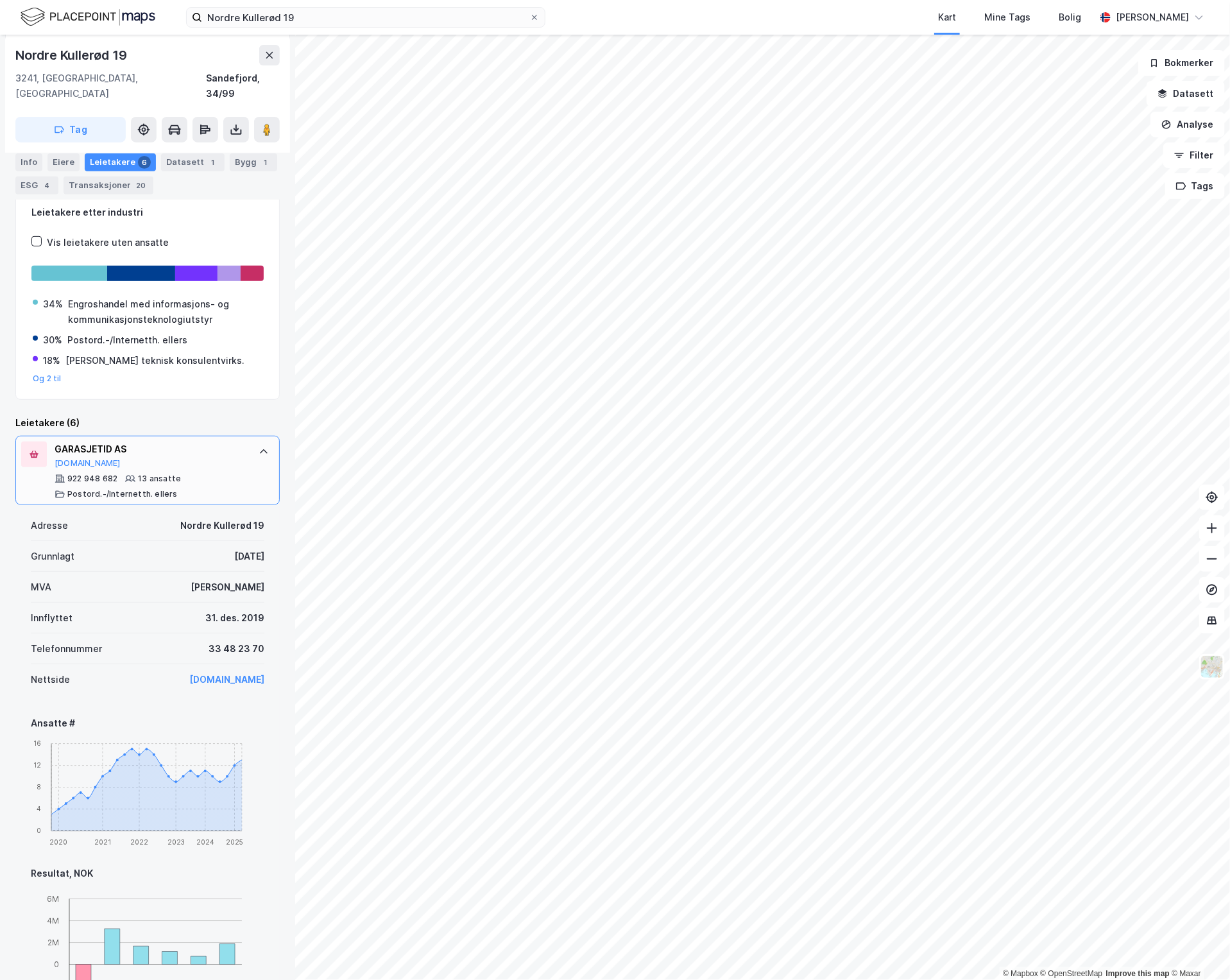
click at [217, 474] on div "922 948 682 13 ansatte Postord.-/Internetth. ellers" at bounding box center [150, 487] width 191 height 26
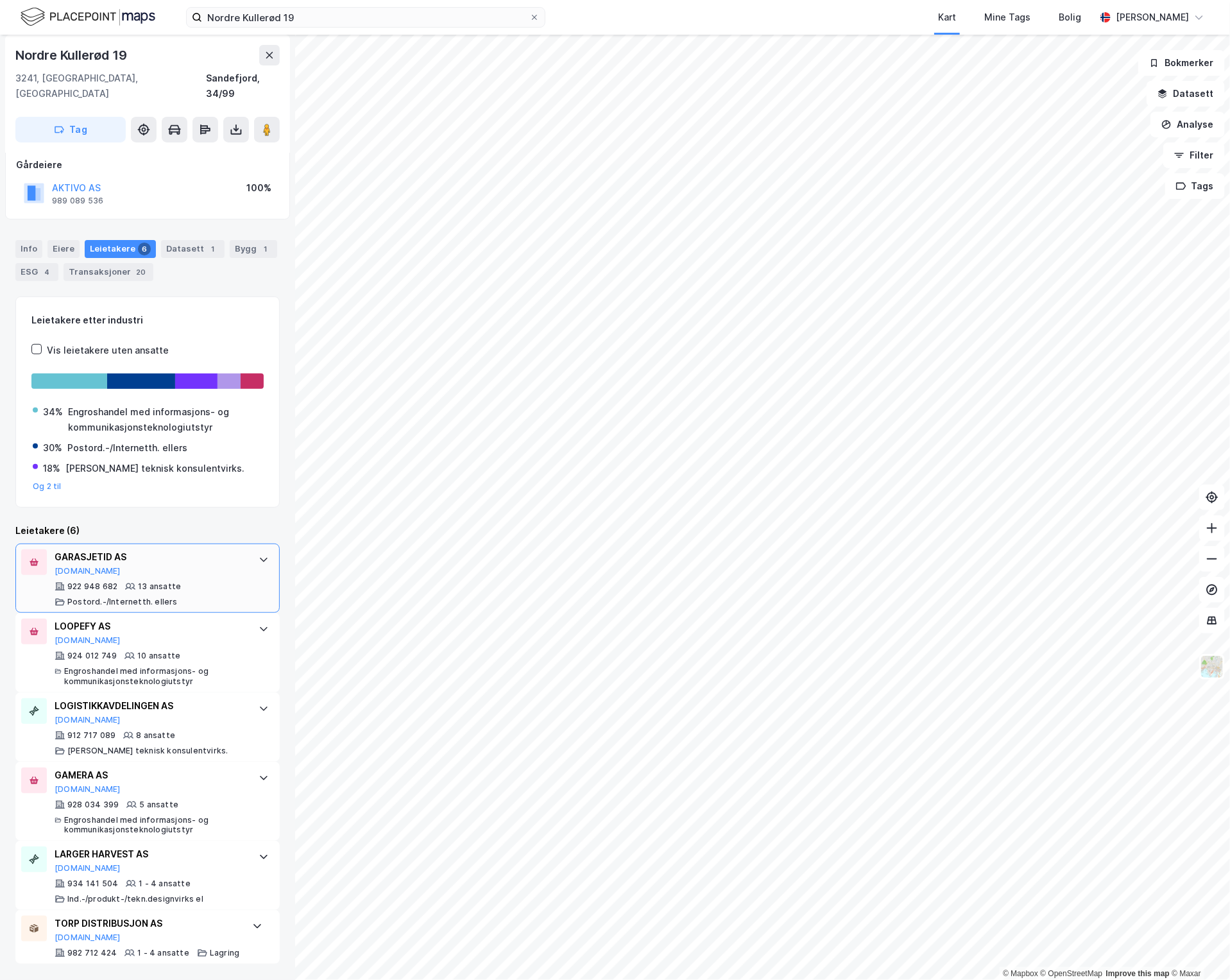
scroll to position [57, 0]
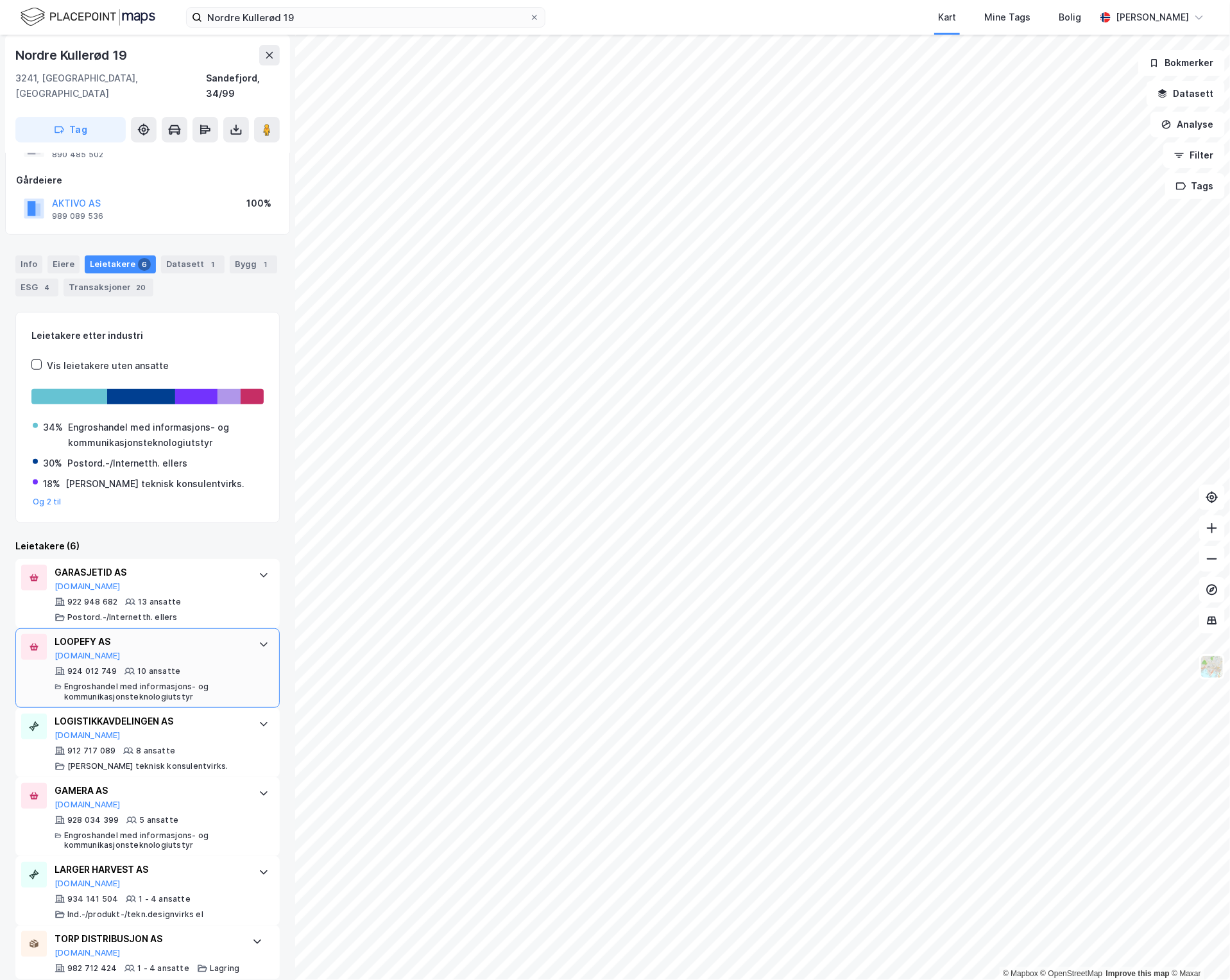
click at [236, 630] on div "LOOPEFY AS [DOMAIN_NAME] 924 012 749 10 ansatte Engroshandel med informasjons- …" at bounding box center [147, 668] width 264 height 80
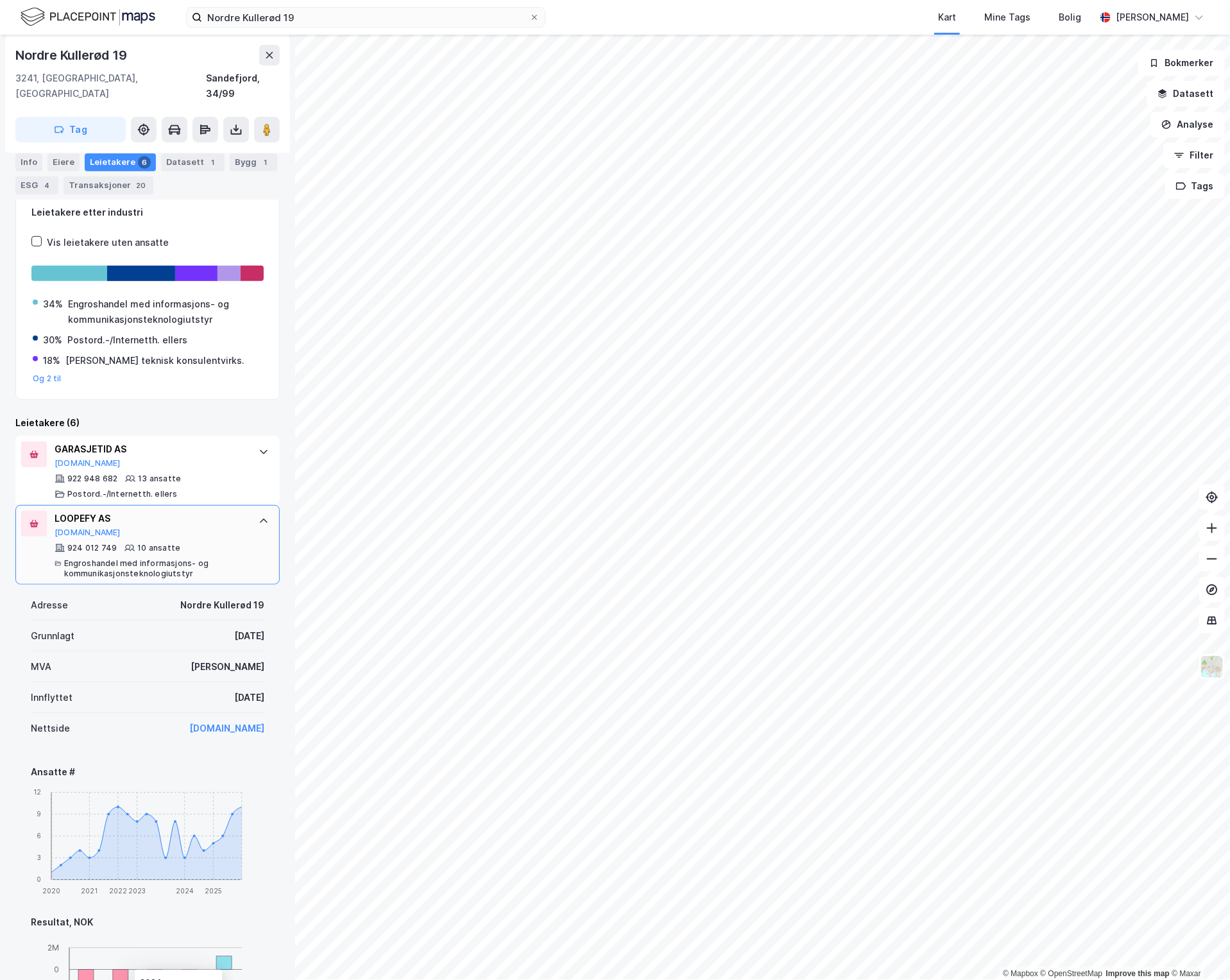
scroll to position [368, 0]
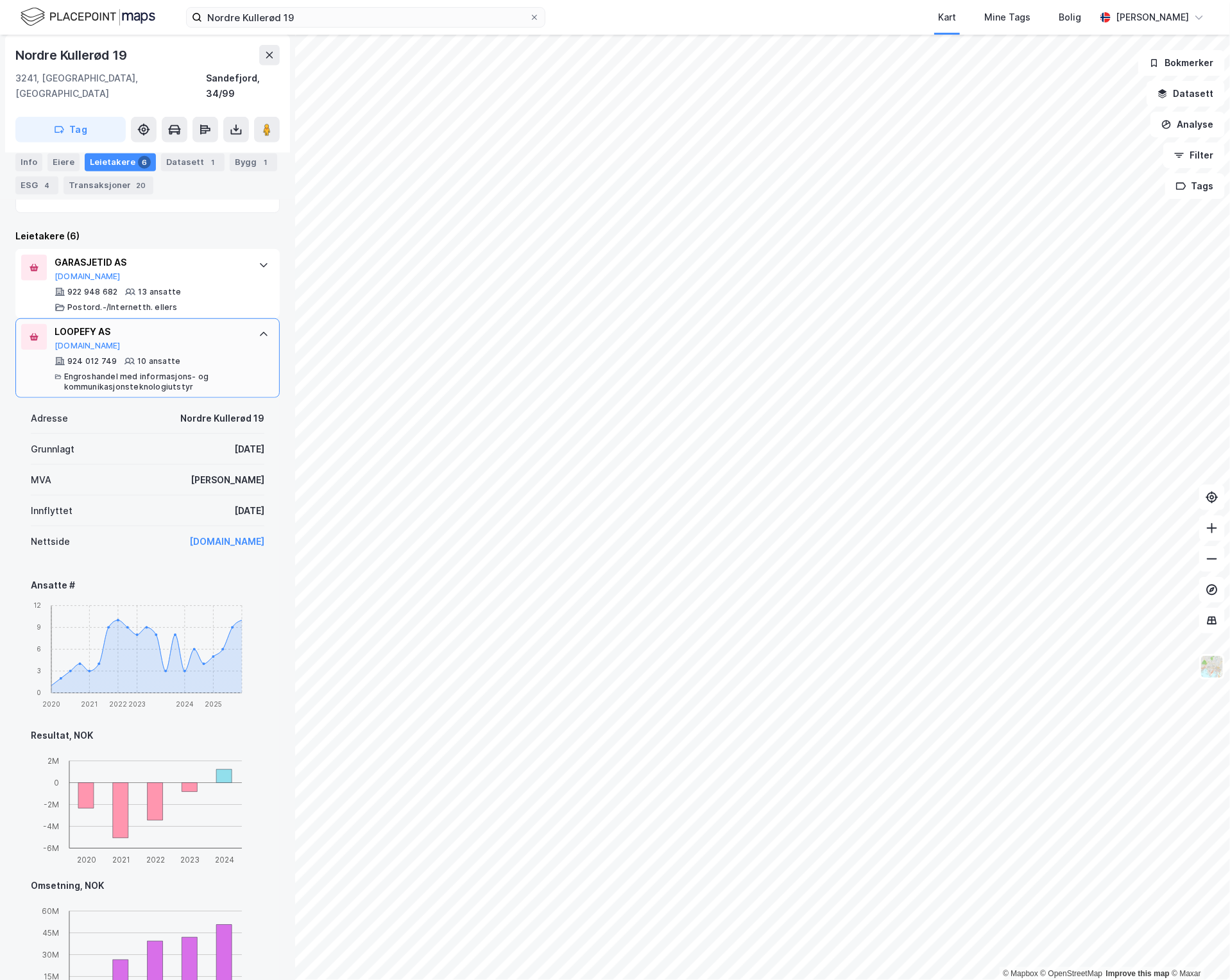
click at [228, 356] on div "924 012 749 10 ansatte Engroshandel med informasjons- og kommunikasjonsteknolog…" at bounding box center [150, 374] width 191 height 36
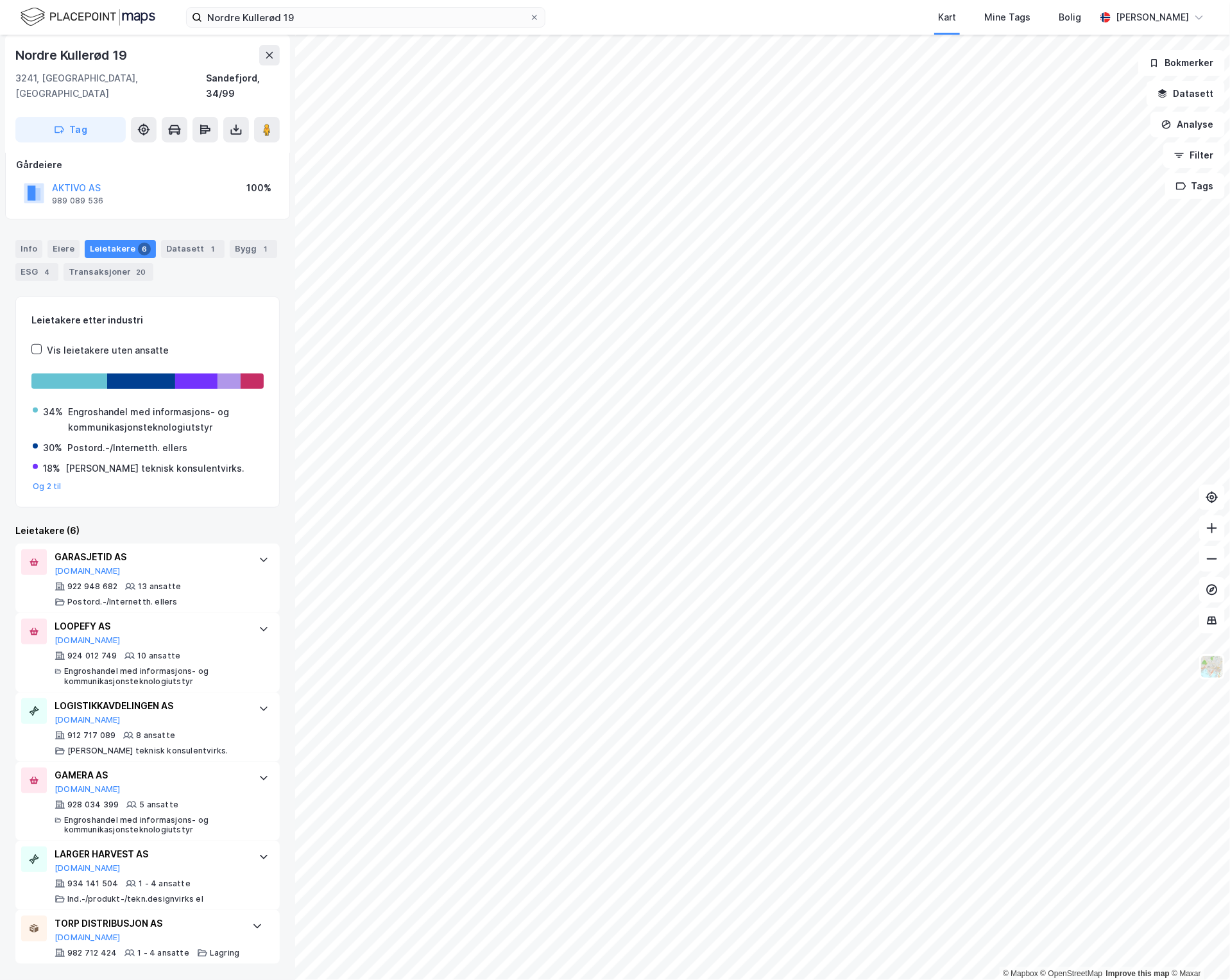
scroll to position [57, 0]
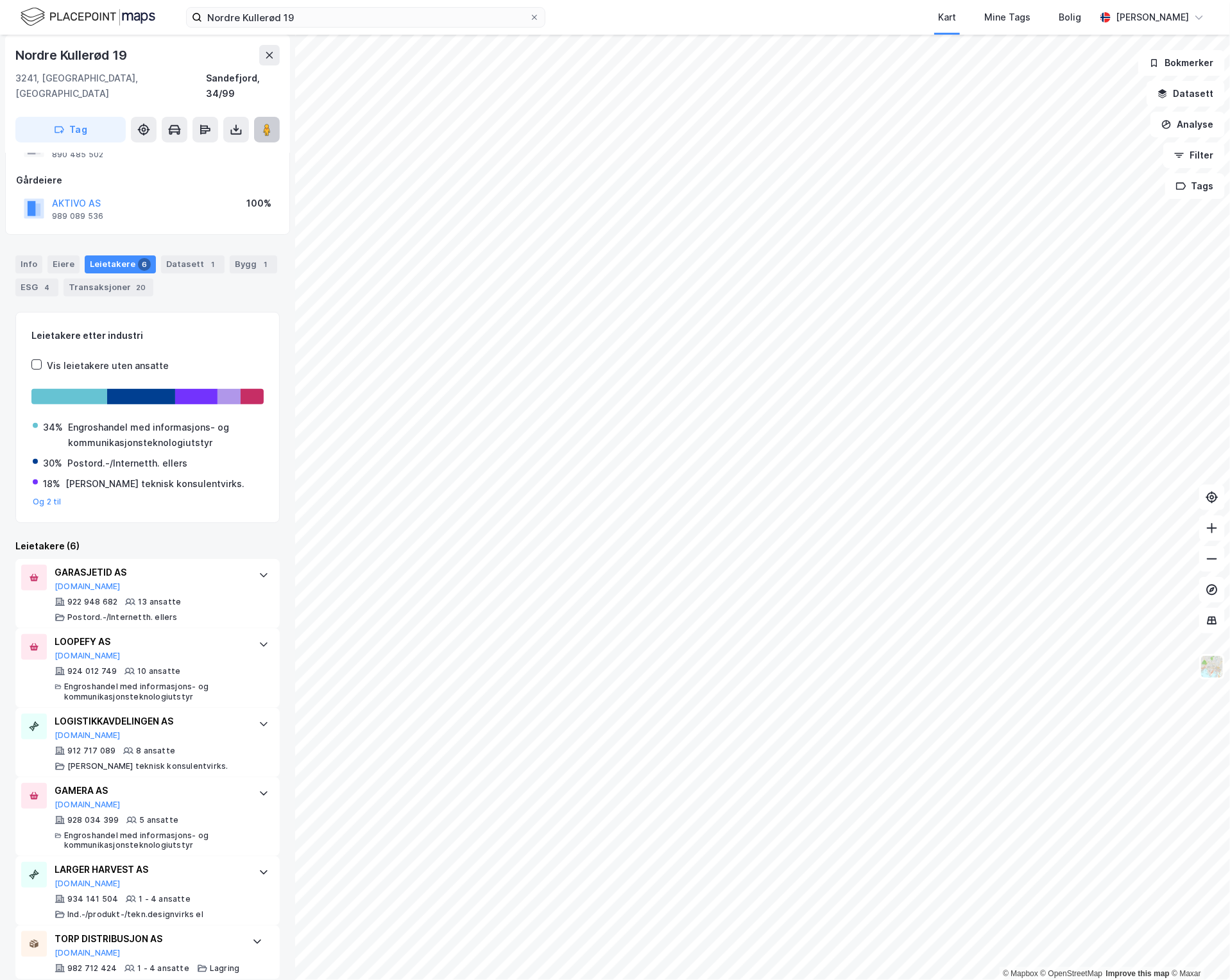
click at [269, 123] on image at bounding box center [266, 130] width 8 height 13
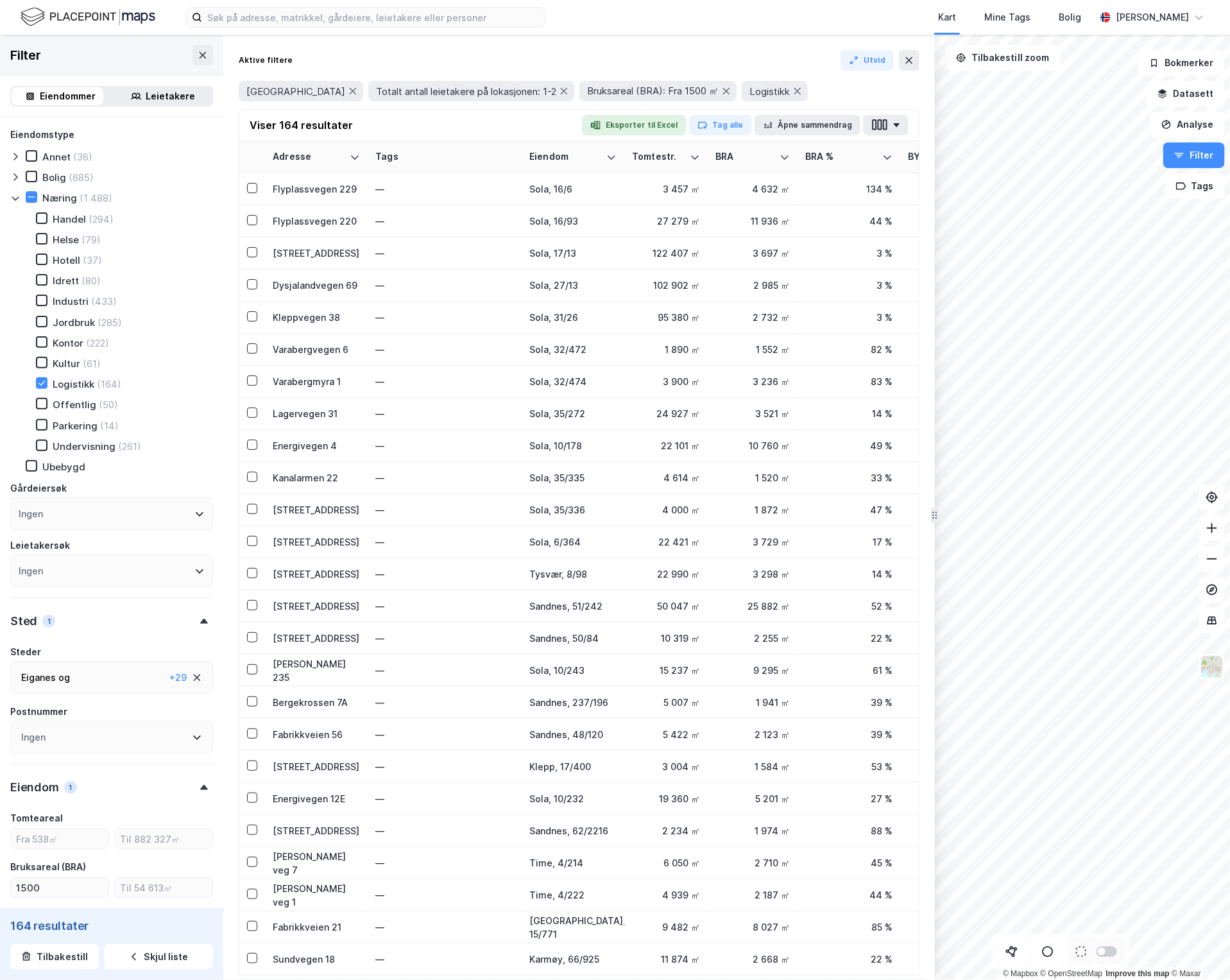
scroll to position [733, 0]
